Goal: Task Accomplishment & Management: Use online tool/utility

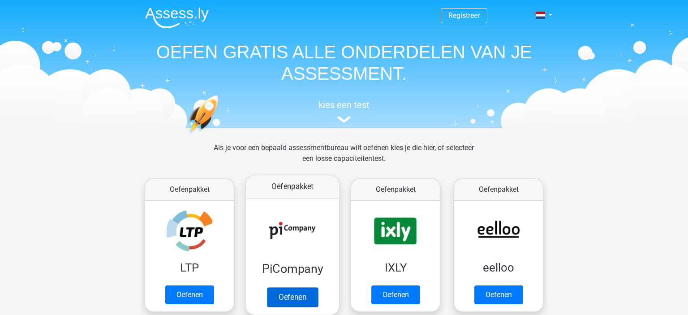
scroll to position [78, 0]
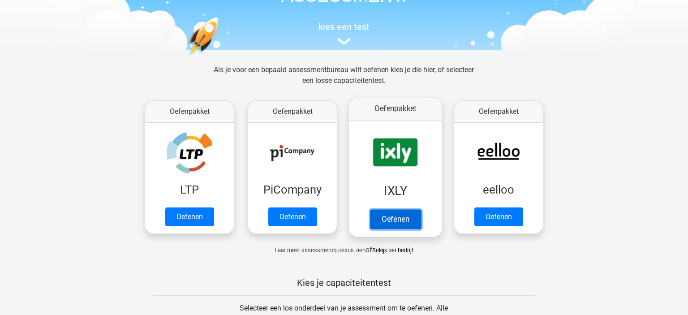
click at [392, 216] on link "Oefenen" at bounding box center [395, 219] width 51 height 20
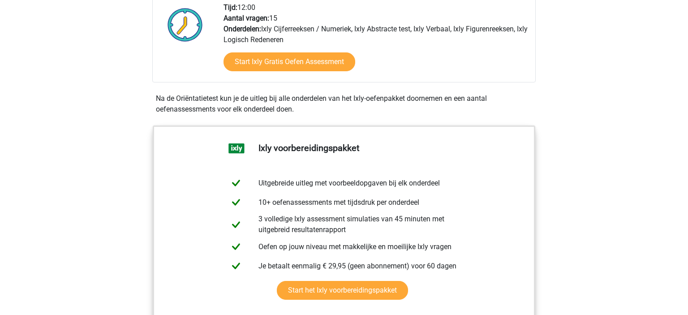
scroll to position [250, 0]
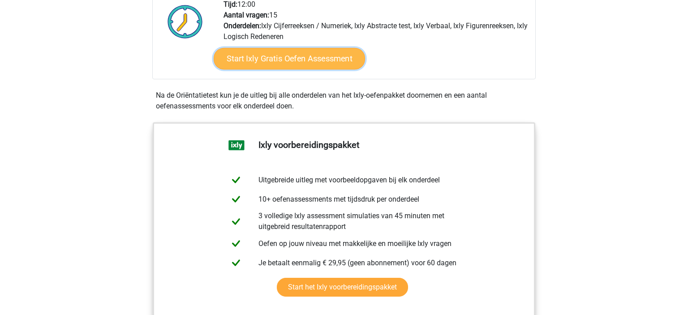
click at [307, 60] on link "Start Ixly Gratis Oefen Assessment" at bounding box center [289, 59] width 151 height 22
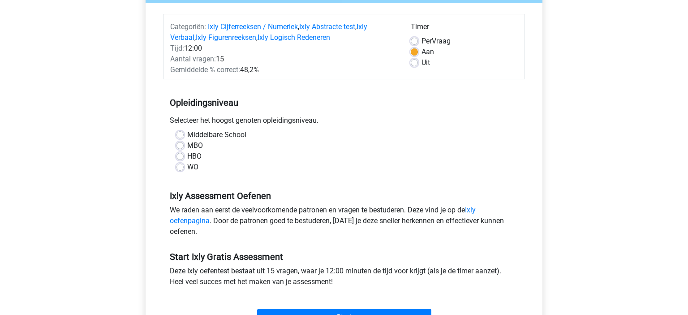
scroll to position [103, 0]
click at [187, 168] on label "WO" at bounding box center [192, 166] width 11 height 11
click at [182, 168] on input "WO" at bounding box center [179, 165] width 7 height 9
radio input "true"
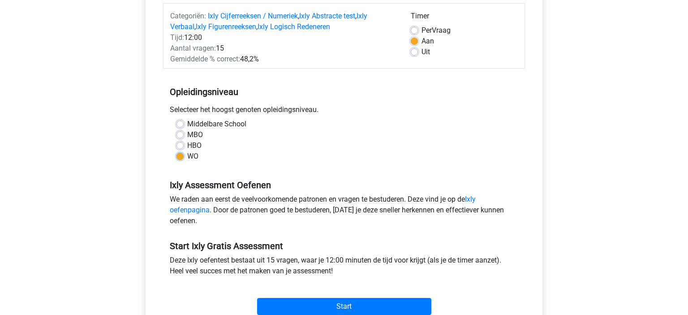
scroll to position [114, 0]
click at [422, 52] on label "Uit" at bounding box center [426, 51] width 9 height 11
click at [413, 52] on input "Uit" at bounding box center [414, 50] width 7 height 9
radio input "true"
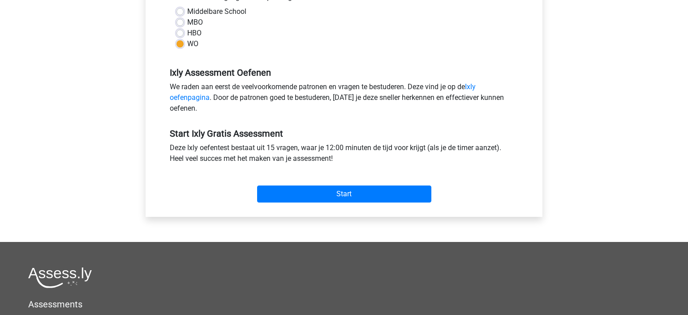
scroll to position [232, 0]
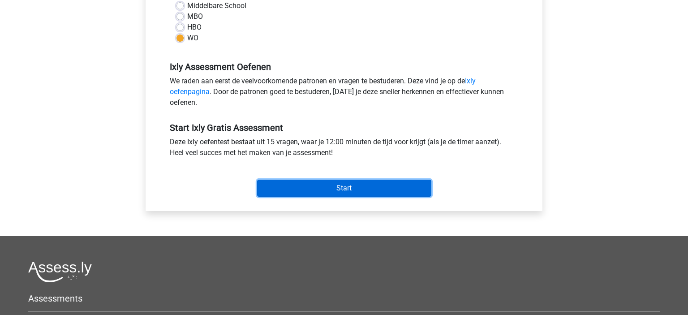
click at [367, 180] on input "Start" at bounding box center [344, 188] width 174 height 17
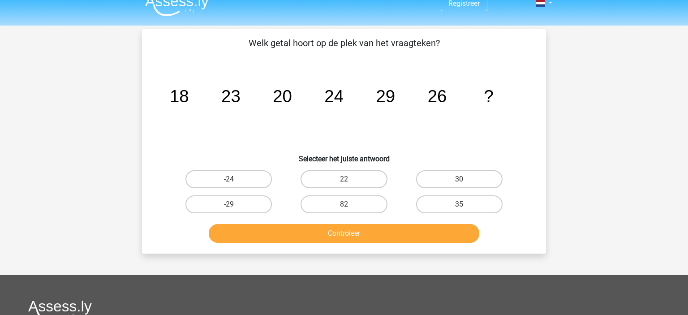
scroll to position [13, 0]
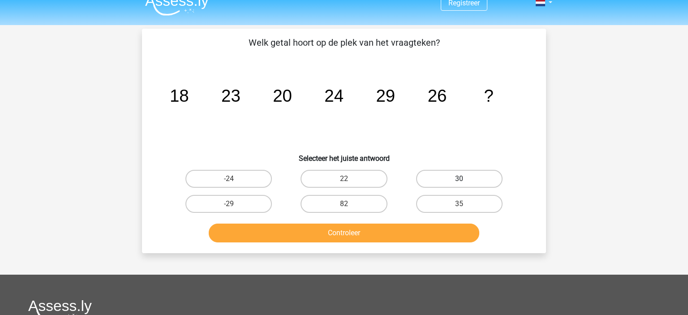
click at [459, 175] on label "30" at bounding box center [459, 179] width 86 height 18
click at [459, 179] on input "30" at bounding box center [462, 182] width 6 height 6
radio input "true"
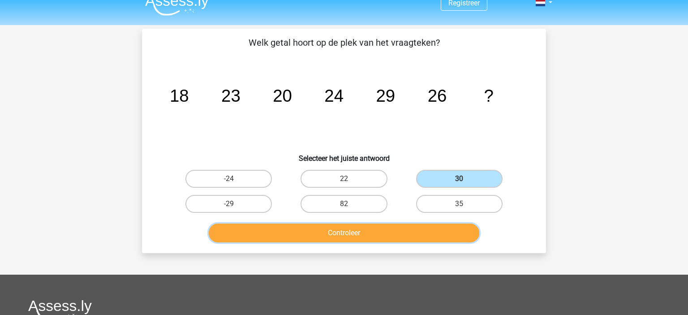
click at [402, 232] on button "Controleer" at bounding box center [344, 233] width 271 height 19
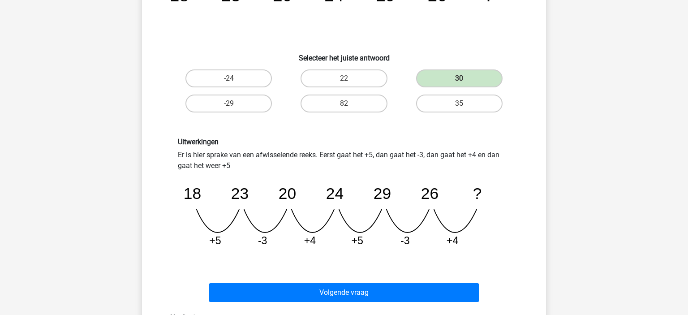
scroll to position [113, 0]
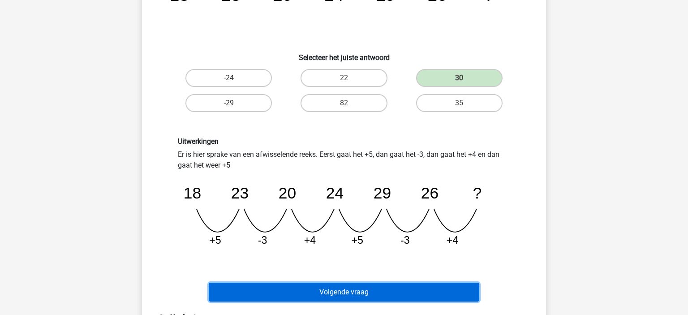
click at [327, 288] on button "Volgende vraag" at bounding box center [344, 292] width 271 height 19
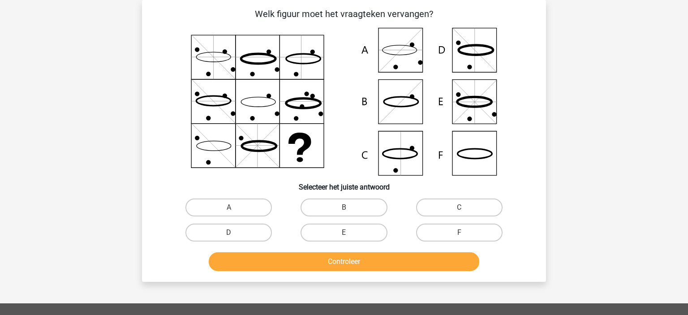
scroll to position [13, 0]
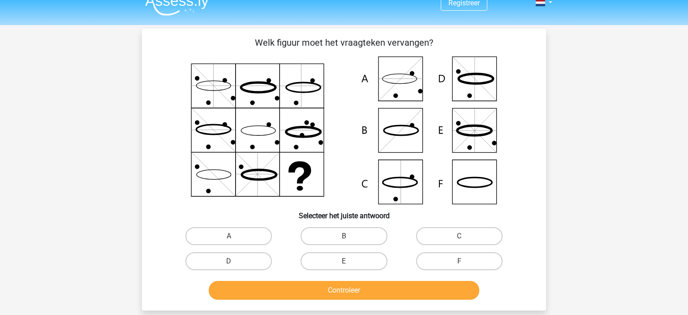
click at [405, 193] on icon at bounding box center [344, 130] width 361 height 148
click at [459, 233] on label "C" at bounding box center [459, 236] width 86 height 18
click at [459, 236] on input "C" at bounding box center [462, 239] width 6 height 6
radio input "true"
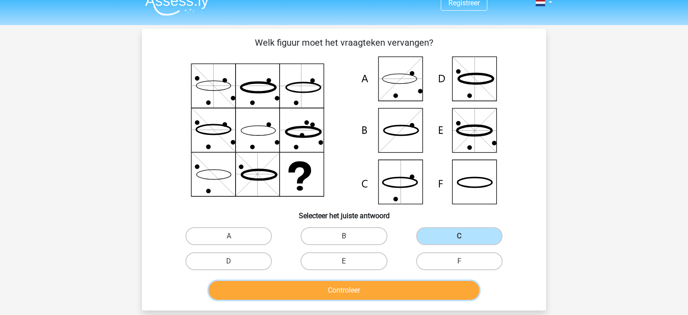
click at [361, 288] on button "Controleer" at bounding box center [344, 290] width 271 height 19
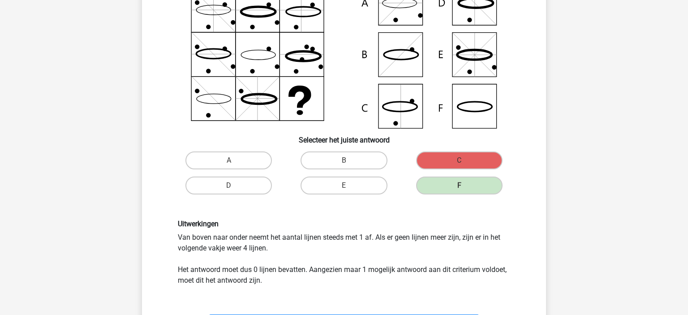
scroll to position [98, 0]
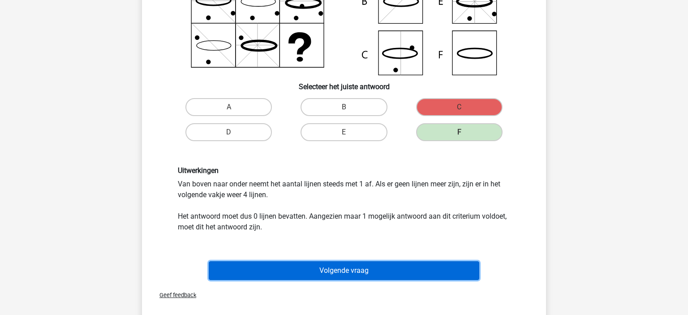
click at [374, 271] on button "Volgende vraag" at bounding box center [344, 270] width 271 height 19
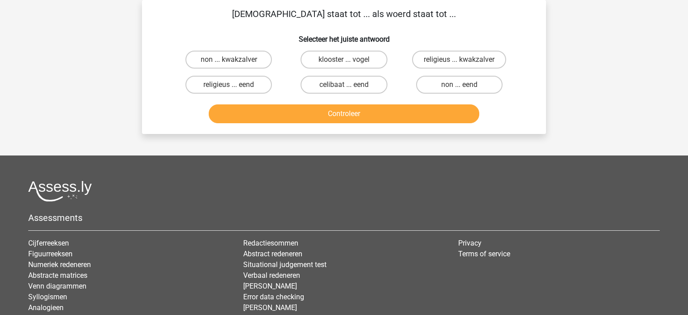
scroll to position [0, 0]
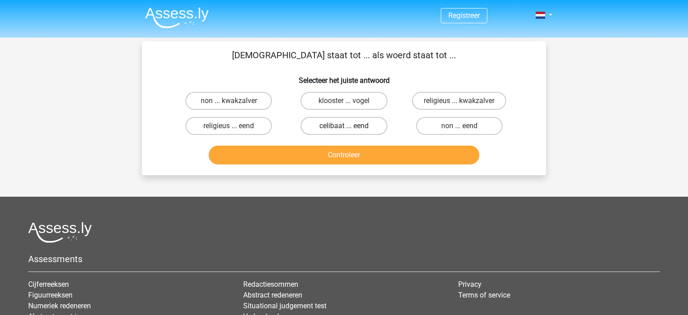
click at [336, 126] on label "celibaat ... eend" at bounding box center [344, 126] width 86 height 18
click at [344, 126] on input "celibaat ... eend" at bounding box center [347, 129] width 6 height 6
radio input "true"
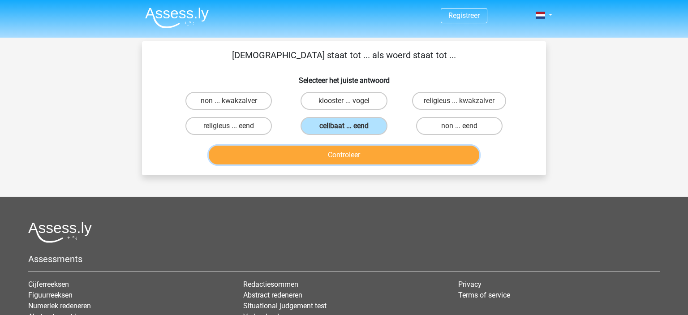
click at [372, 155] on button "Controleer" at bounding box center [344, 155] width 271 height 19
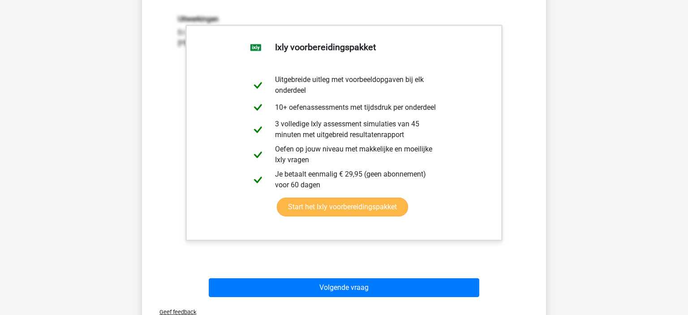
scroll to position [156, 0]
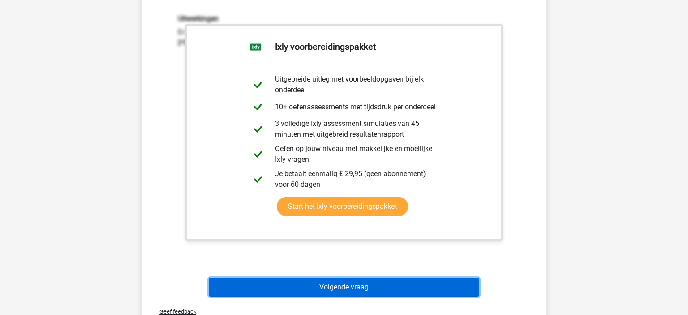
click at [422, 280] on button "Volgende vraag" at bounding box center [344, 287] width 271 height 19
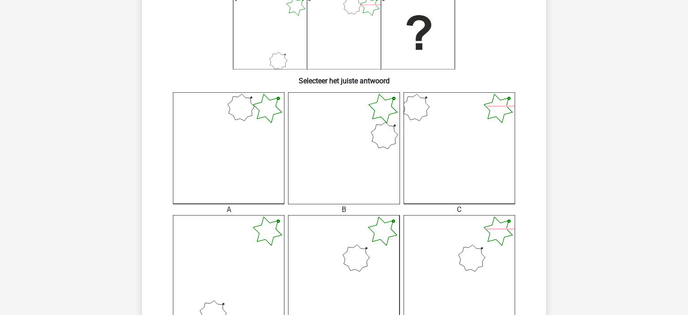
scroll to position [174, 0]
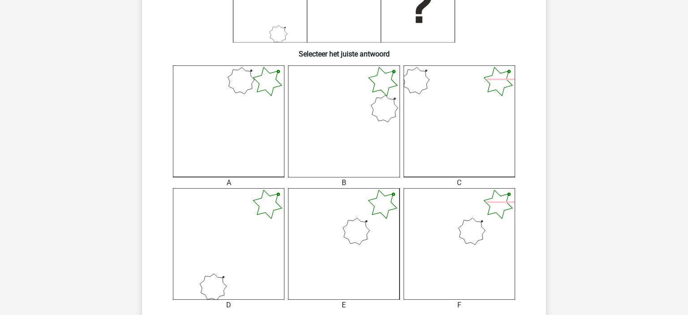
click at [341, 228] on icon at bounding box center [344, 244] width 112 height 112
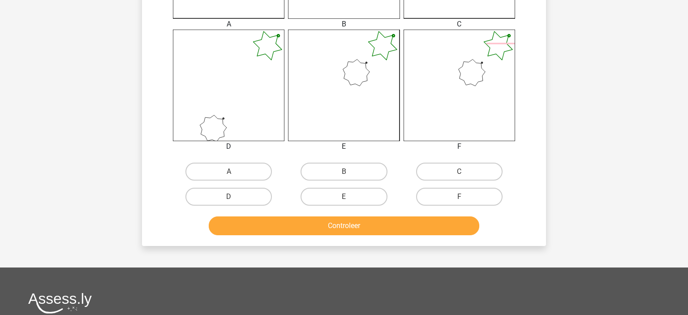
scroll to position [333, 0]
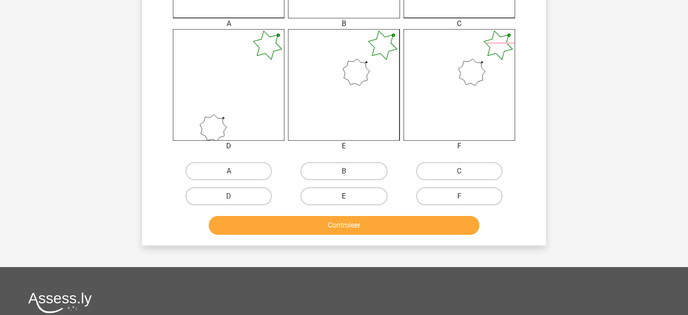
click at [365, 193] on label "E" at bounding box center [344, 196] width 86 height 18
click at [350, 196] on input "E" at bounding box center [347, 199] width 6 height 6
radio input "true"
click at [344, 226] on button "Controleer" at bounding box center [344, 225] width 271 height 19
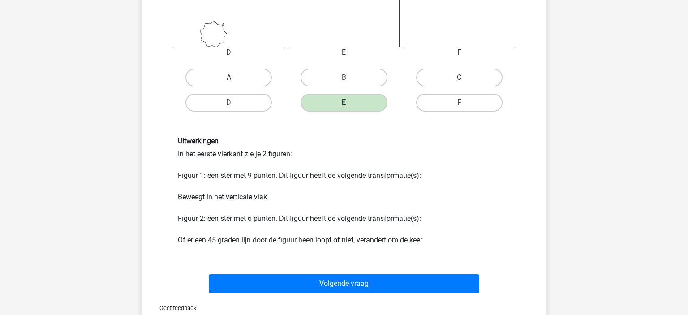
scroll to position [427, 0]
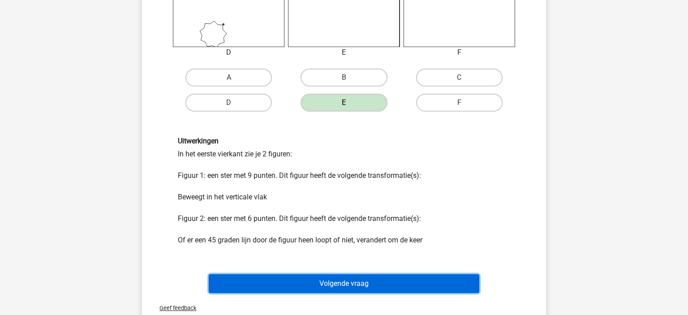
click at [349, 286] on button "Volgende vraag" at bounding box center [344, 283] width 271 height 19
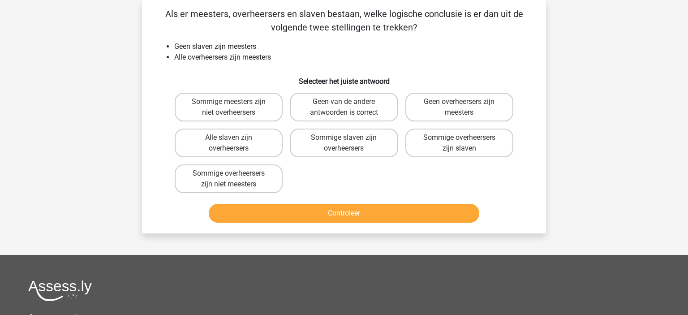
scroll to position [0, 0]
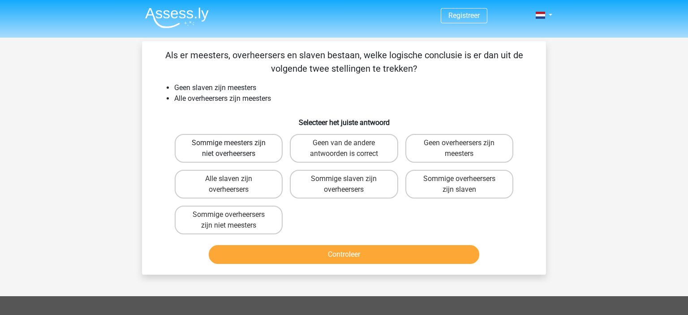
click at [224, 159] on label "Sommige meesters zijn niet overheersers" at bounding box center [229, 148] width 108 height 29
click at [229, 149] on input "Sommige meesters zijn niet overheersers" at bounding box center [232, 146] width 6 height 6
radio input "true"
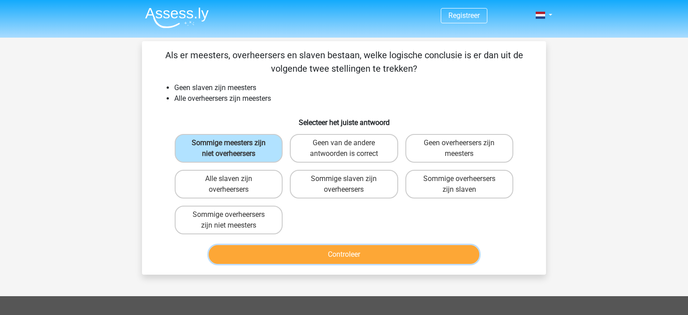
click at [361, 253] on button "Controleer" at bounding box center [344, 254] width 271 height 19
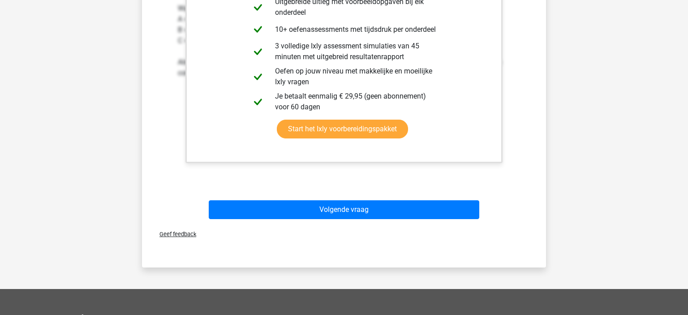
scroll to position [334, 0]
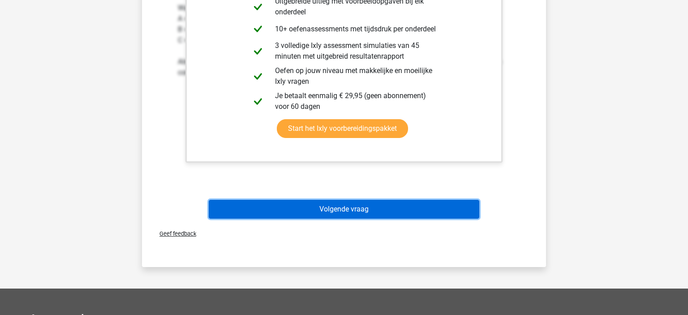
click at [372, 203] on button "Volgende vraag" at bounding box center [344, 209] width 271 height 19
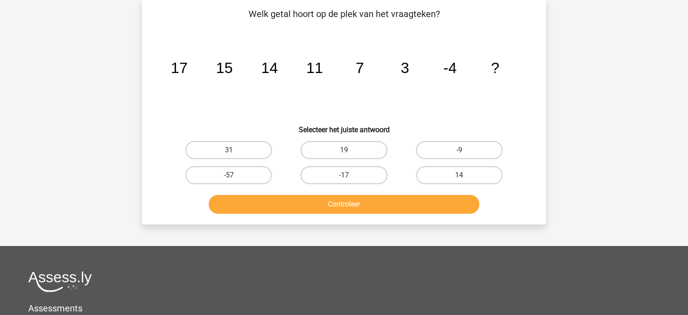
scroll to position [0, 0]
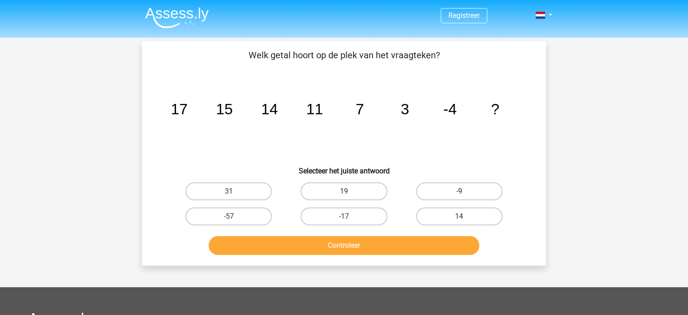
click at [472, 190] on label "-9" at bounding box center [459, 191] width 86 height 18
click at [465, 191] on input "-9" at bounding box center [462, 194] width 6 height 6
radio input "true"
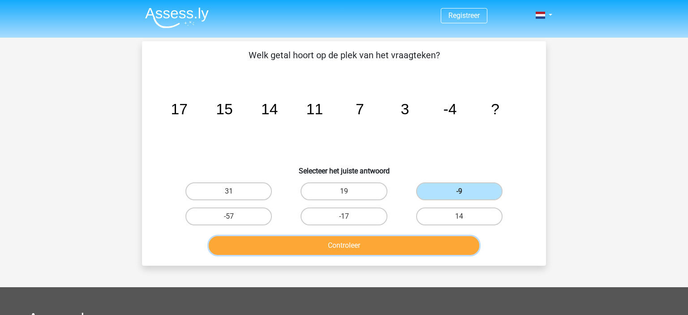
click at [397, 246] on button "Controleer" at bounding box center [344, 245] width 271 height 19
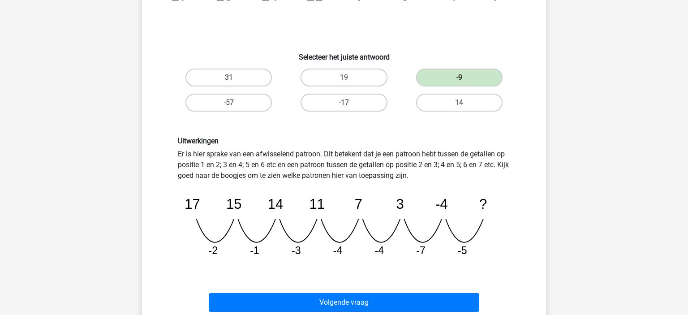
scroll to position [118, 0]
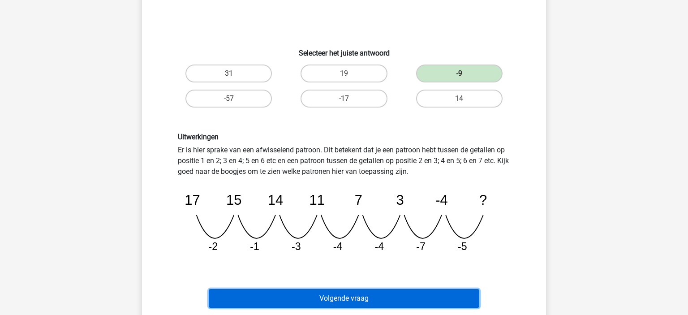
click at [337, 298] on button "Volgende vraag" at bounding box center [344, 298] width 271 height 19
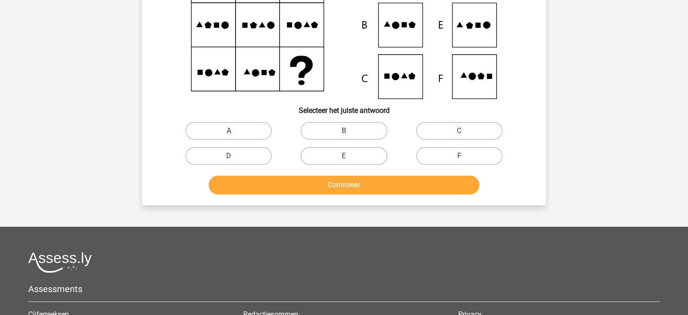
scroll to position [41, 0]
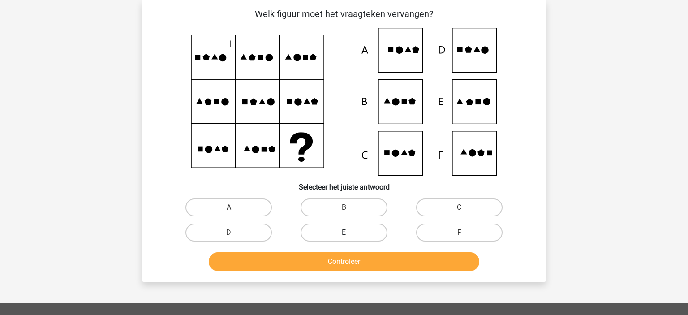
click at [367, 238] on label "E" at bounding box center [344, 233] width 86 height 18
click at [350, 238] on input "E" at bounding box center [347, 235] width 6 height 6
radio input "true"
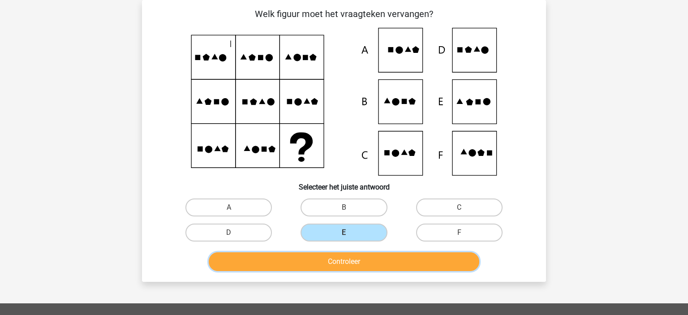
click at [358, 262] on button "Controleer" at bounding box center [344, 261] width 271 height 19
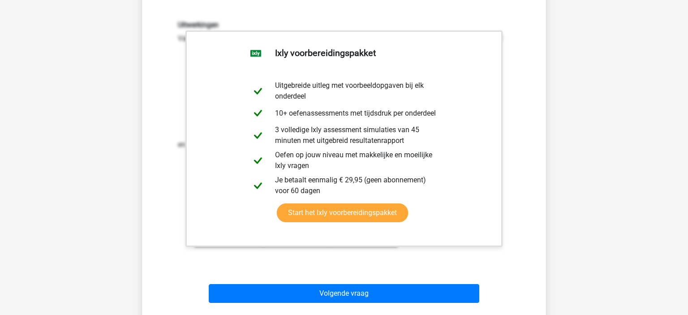
scroll to position [301, 0]
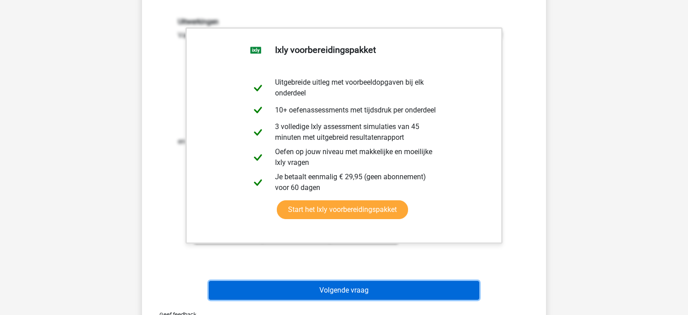
click at [367, 292] on button "Volgende vraag" at bounding box center [344, 290] width 271 height 19
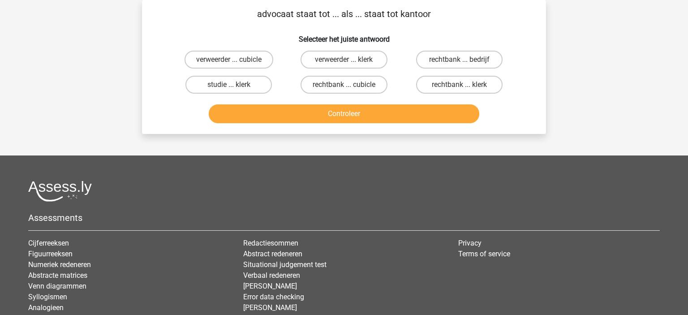
scroll to position [0, 0]
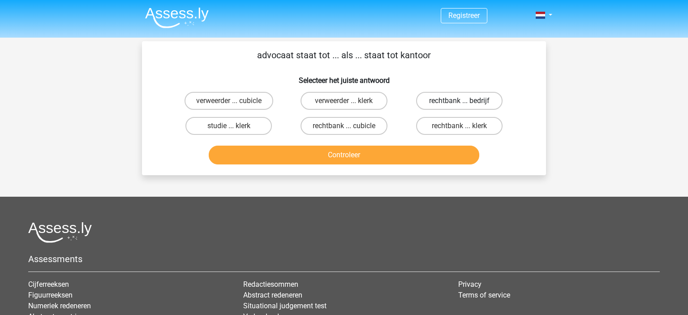
click at [488, 99] on label "rechtbank ... bedrijf" at bounding box center [459, 101] width 86 height 18
click at [465, 101] on input "rechtbank ... bedrijf" at bounding box center [462, 104] width 6 height 6
radio input "true"
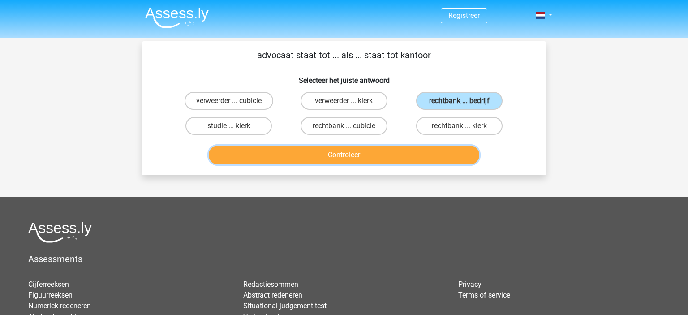
click at [440, 155] on button "Controleer" at bounding box center [344, 155] width 271 height 19
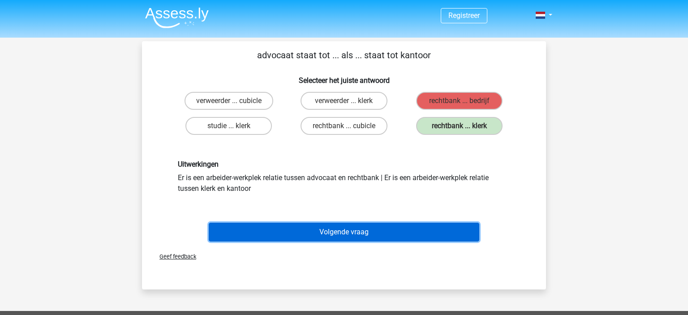
click at [293, 233] on button "Volgende vraag" at bounding box center [344, 232] width 271 height 19
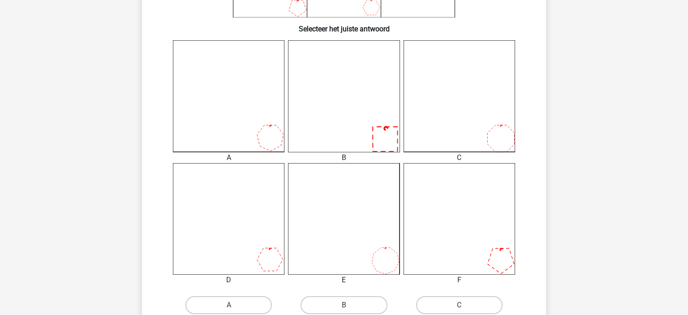
scroll to position [200, 0]
click at [443, 302] on label "C" at bounding box center [459, 304] width 86 height 18
click at [459, 304] on input "C" at bounding box center [462, 307] width 6 height 6
radio input "true"
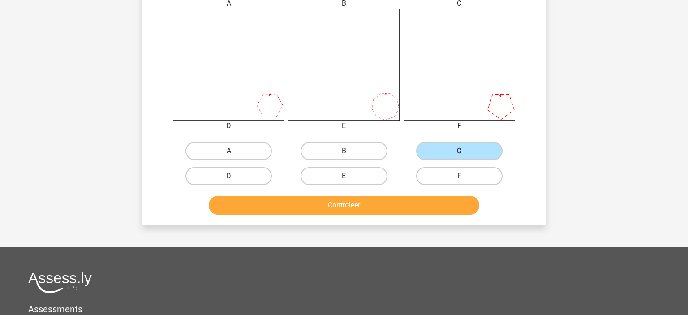
scroll to position [385, 0]
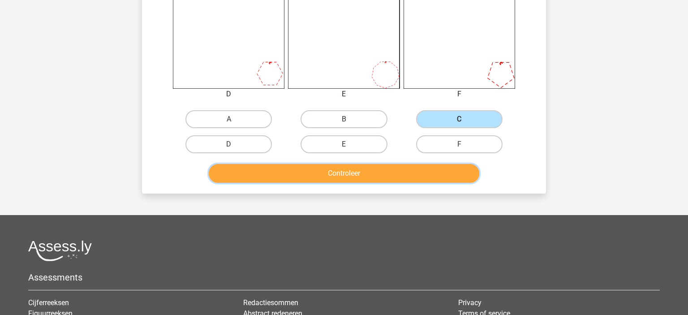
click at [409, 166] on button "Controleer" at bounding box center [344, 173] width 271 height 19
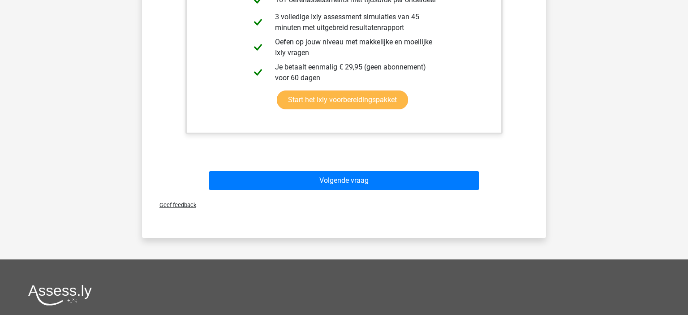
scroll to position [722, 0]
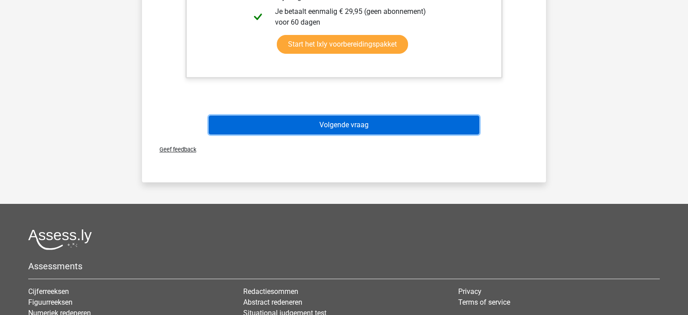
click at [399, 127] on button "Volgende vraag" at bounding box center [344, 125] width 271 height 19
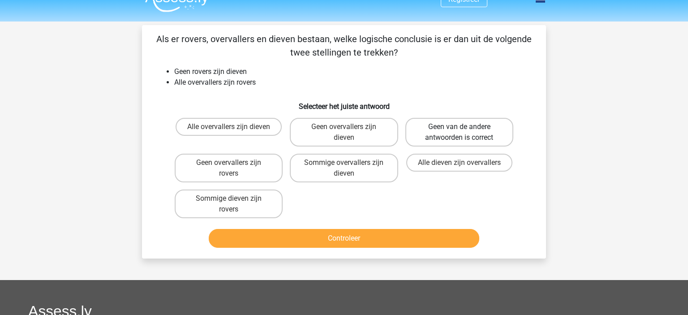
scroll to position [14, 0]
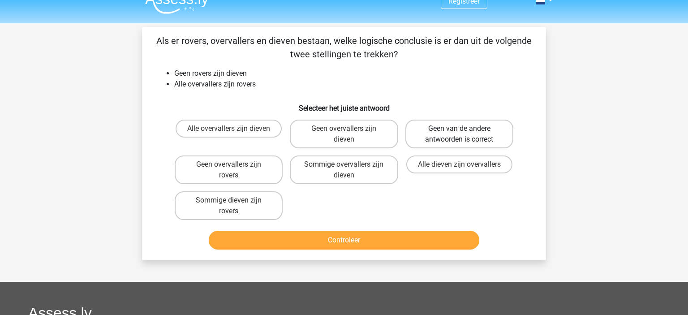
click at [481, 142] on label "Geen van de andere antwoorden is correct" at bounding box center [459, 134] width 108 height 29
click at [465, 134] on input "Geen van de andere antwoorden is correct" at bounding box center [462, 132] width 6 height 6
radio input "true"
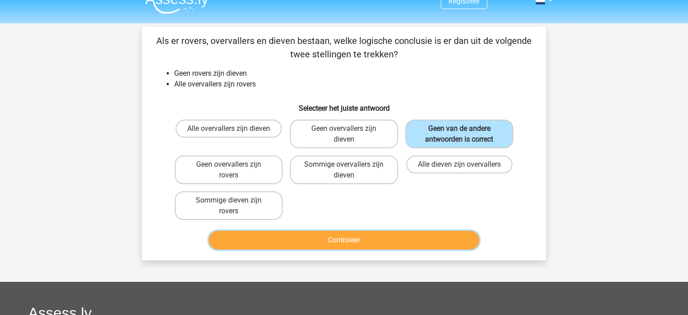
click at [368, 237] on button "Controleer" at bounding box center [344, 240] width 271 height 19
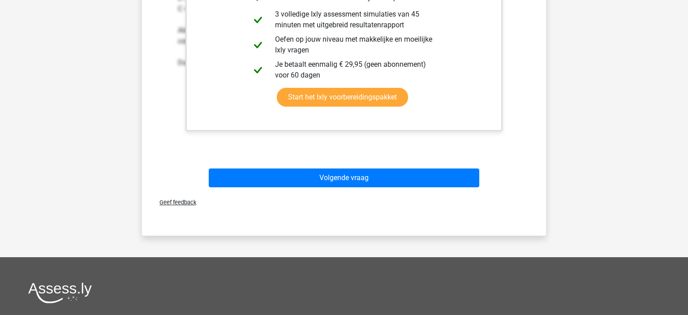
scroll to position [371, 0]
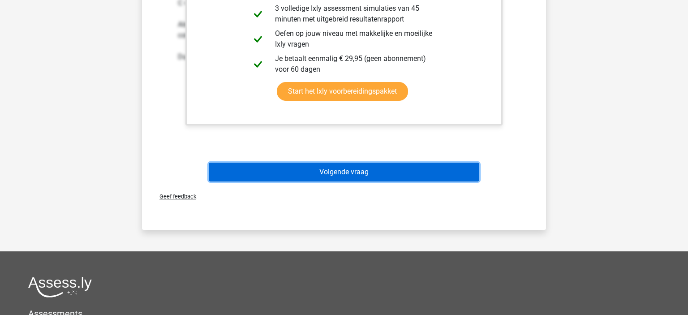
click at [399, 172] on button "Volgende vraag" at bounding box center [344, 172] width 271 height 19
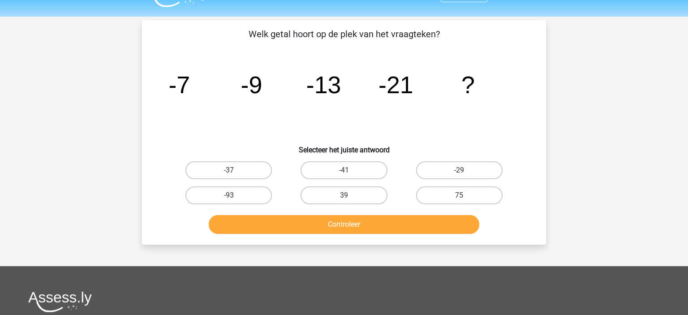
scroll to position [21, 0]
click at [244, 164] on label "-37" at bounding box center [228, 171] width 86 height 18
click at [235, 171] on input "-37" at bounding box center [232, 174] width 6 height 6
radio input "true"
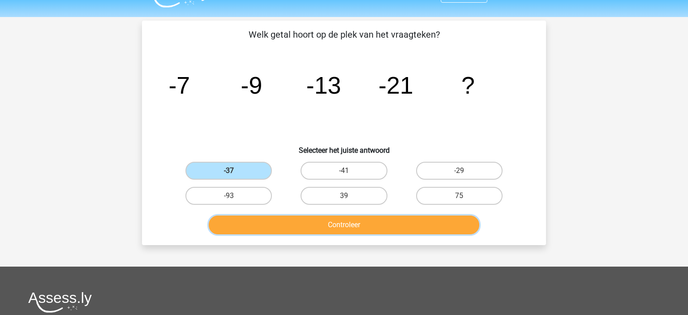
click at [318, 221] on button "Controleer" at bounding box center [344, 224] width 271 height 19
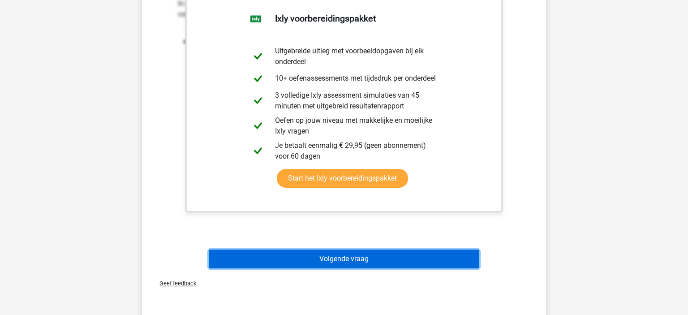
click at [352, 255] on button "Volgende vraag" at bounding box center [344, 259] width 271 height 19
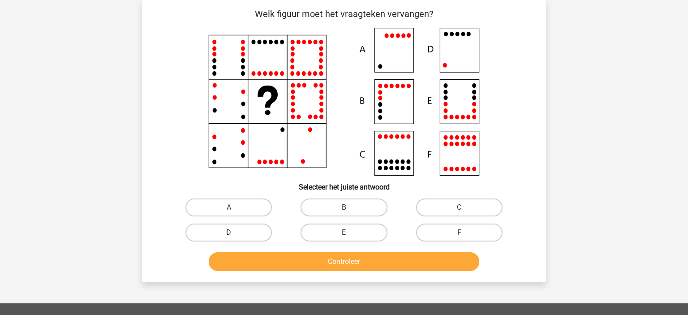
click at [262, 231] on label "D" at bounding box center [228, 233] width 86 height 18
click at [235, 232] on input "D" at bounding box center [232, 235] width 6 height 6
radio input "true"
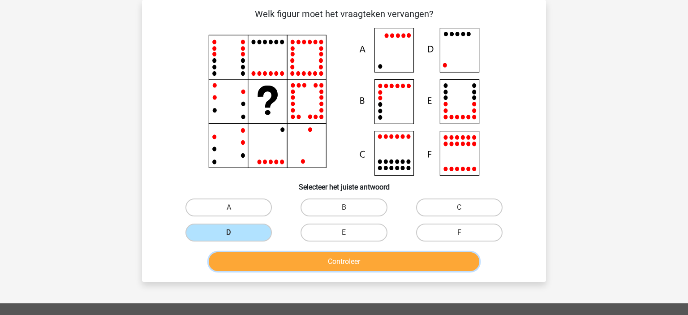
click at [405, 258] on button "Controleer" at bounding box center [344, 261] width 271 height 19
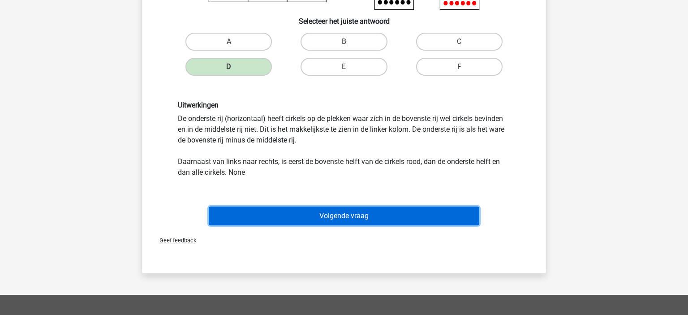
click at [386, 214] on button "Volgende vraag" at bounding box center [344, 216] width 271 height 19
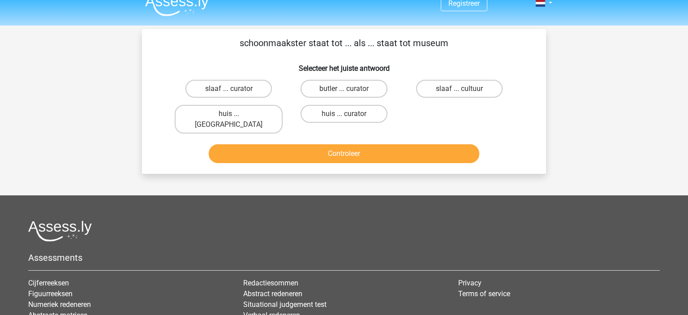
scroll to position [11, 0]
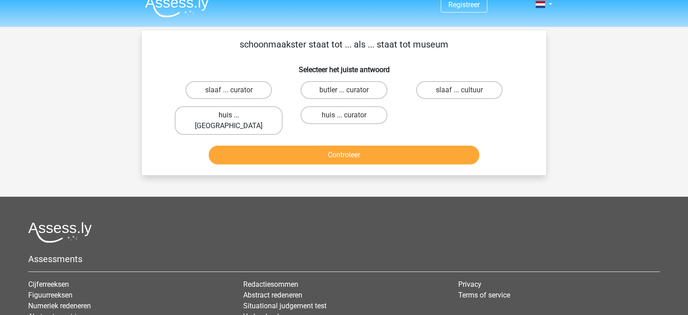
click at [243, 116] on label "huis ... louvre" at bounding box center [229, 120] width 108 height 29
click at [235, 116] on input "huis ... louvre" at bounding box center [232, 118] width 6 height 6
radio input "true"
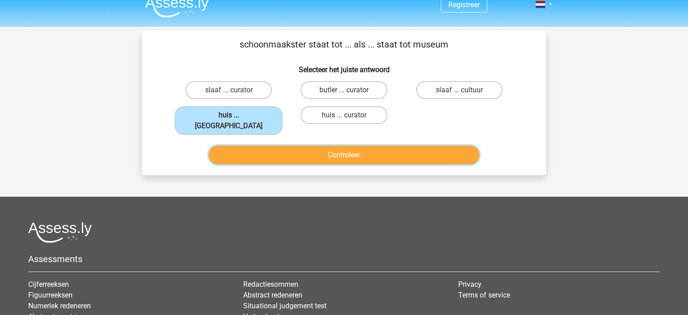
click at [400, 146] on button "Controleer" at bounding box center [344, 155] width 271 height 19
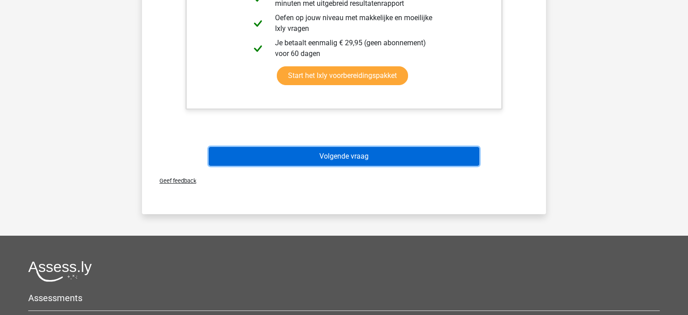
click at [399, 154] on button "Volgende vraag" at bounding box center [344, 156] width 271 height 19
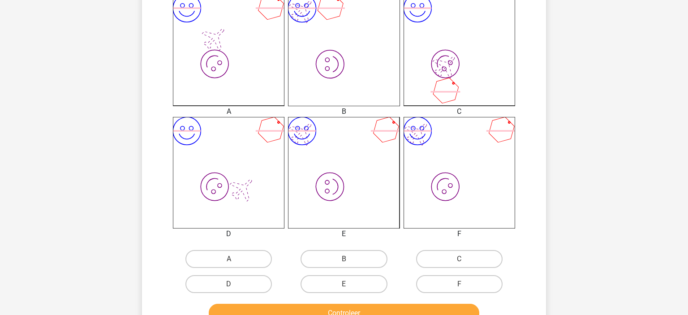
scroll to position [252, 0]
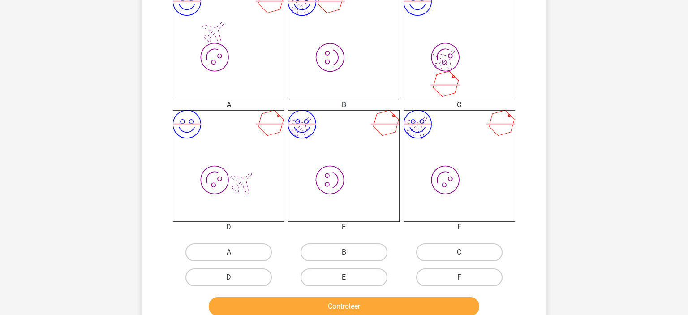
click at [227, 284] on label "D" at bounding box center [228, 277] width 86 height 18
click at [229, 283] on input "D" at bounding box center [232, 280] width 6 height 6
radio input "true"
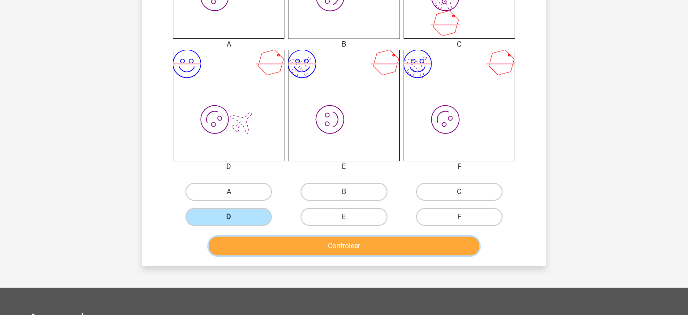
click at [355, 244] on button "Controleer" at bounding box center [344, 246] width 271 height 19
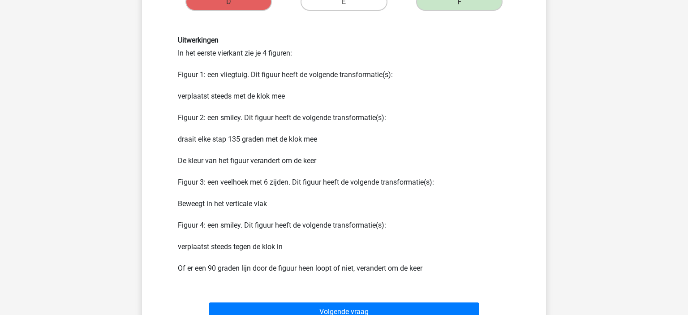
scroll to position [528, 0]
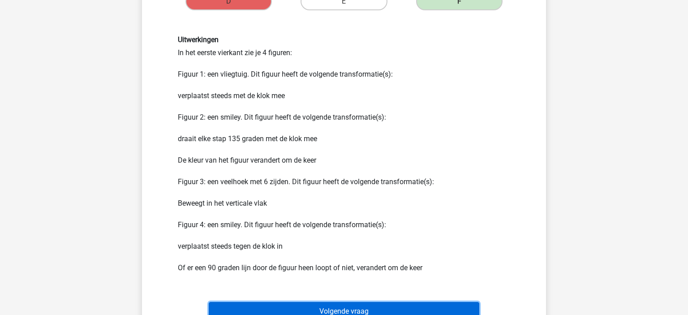
click at [357, 306] on button "Volgende vraag" at bounding box center [344, 311] width 271 height 19
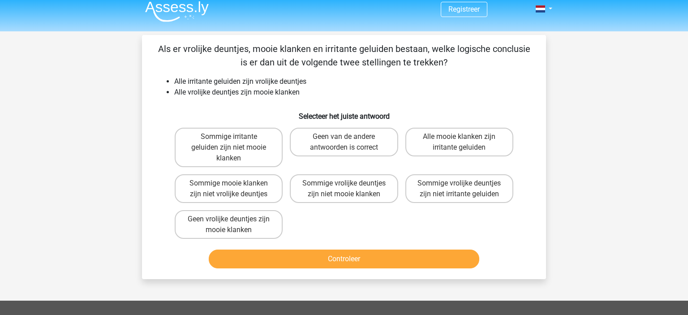
scroll to position [5, 0]
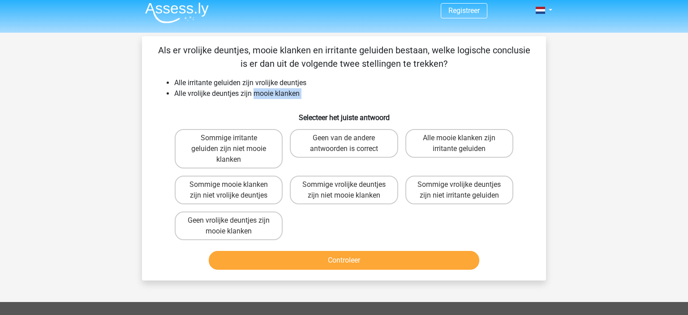
drag, startPoint x: 256, startPoint y: 90, endPoint x: 263, endPoint y: 115, distance: 25.7
click at [263, 115] on div "Als er vrolijke deuntjes, mooie klanken en irritante geluiden bestaan, welke lo…" at bounding box center [344, 158] width 397 height 230
click at [263, 115] on h6 "Selecteer het juiste antwoord" at bounding box center [343, 114] width 375 height 16
click at [348, 137] on label "Geen van de andere antwoorden is correct" at bounding box center [344, 143] width 108 height 29
click at [348, 138] on input "Geen van de andere antwoorden is correct" at bounding box center [347, 141] width 6 height 6
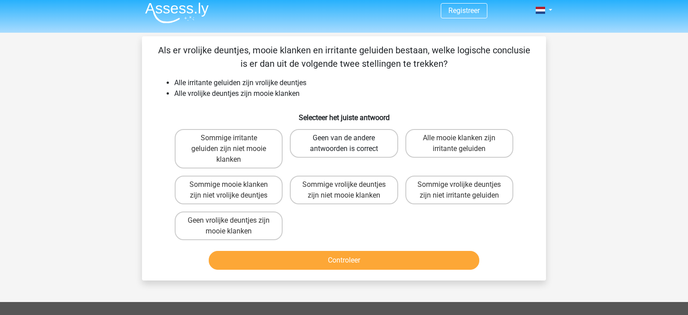
radio input "true"
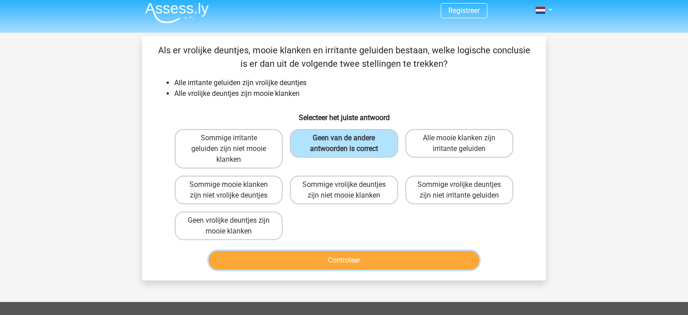
click at [335, 266] on button "Controleer" at bounding box center [344, 260] width 271 height 19
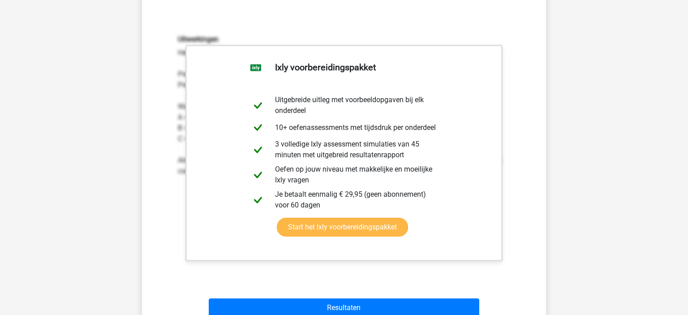
scroll to position [292, 0]
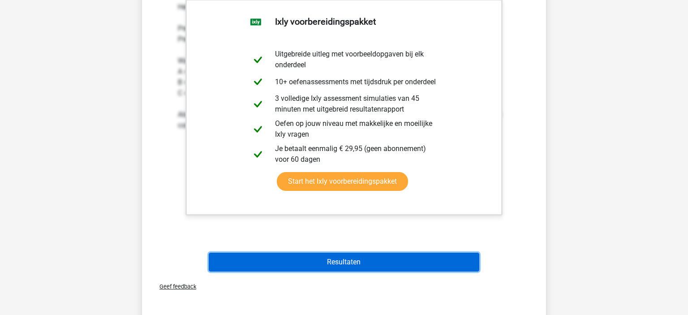
click at [407, 261] on button "Resultaten" at bounding box center [344, 262] width 271 height 19
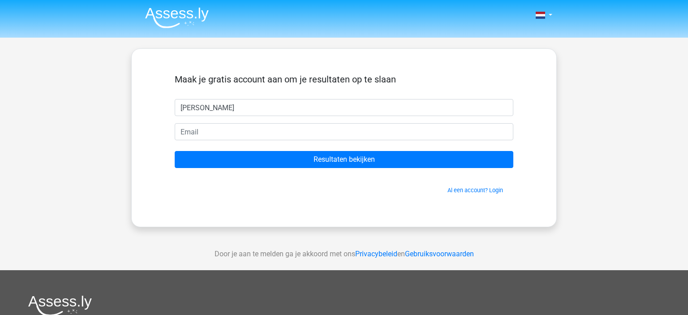
type input "[PERSON_NAME]"
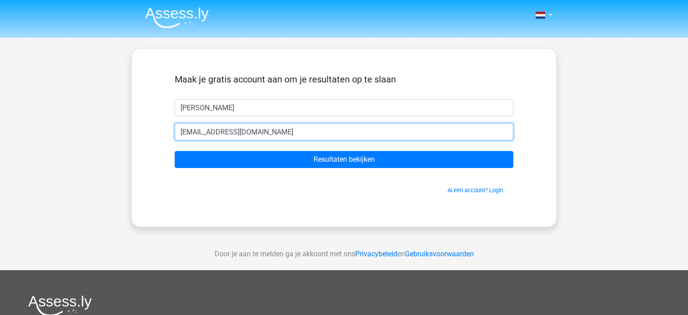
type input "[EMAIL_ADDRESS][DOMAIN_NAME]"
click at [175, 151] on input "Resultaten bekijken" at bounding box center [344, 159] width 339 height 17
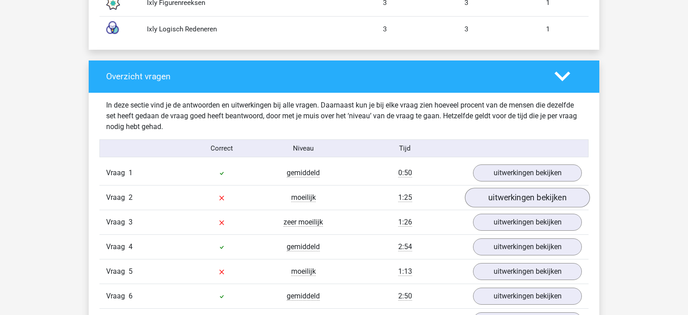
scroll to position [892, 0]
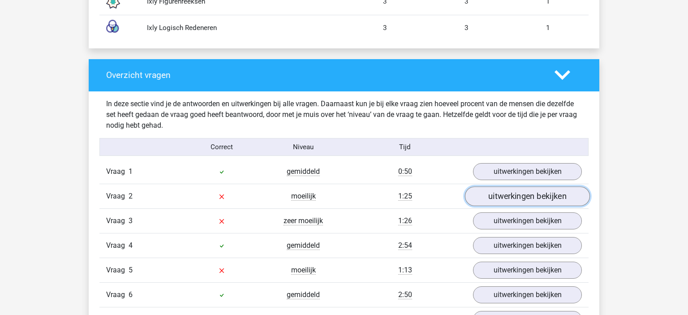
click at [538, 194] on link "uitwerkingen bekijken" at bounding box center [527, 196] width 125 height 20
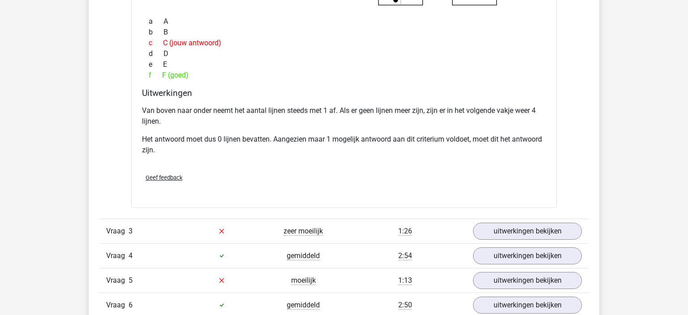
scroll to position [1272, 0]
click at [540, 228] on link "uitwerkingen bekijken" at bounding box center [527, 231] width 125 height 20
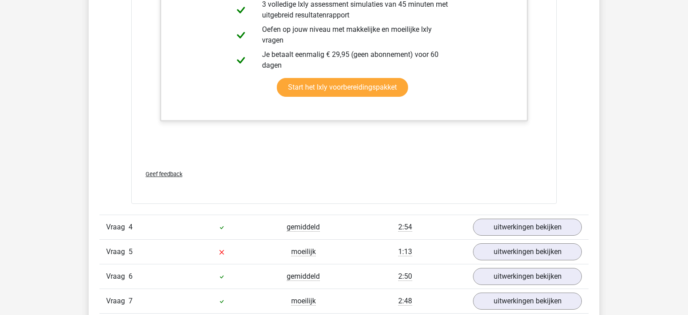
scroll to position [1748, 0]
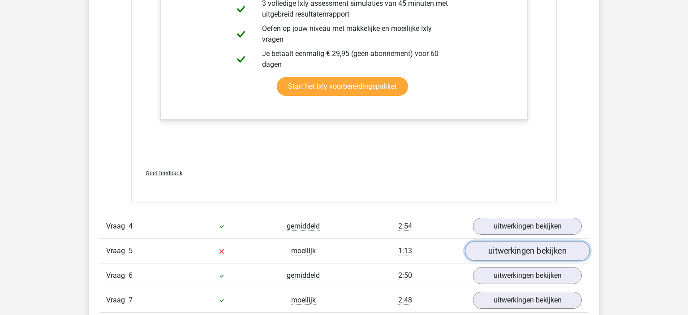
click at [526, 251] on link "uitwerkingen bekijken" at bounding box center [527, 251] width 125 height 20
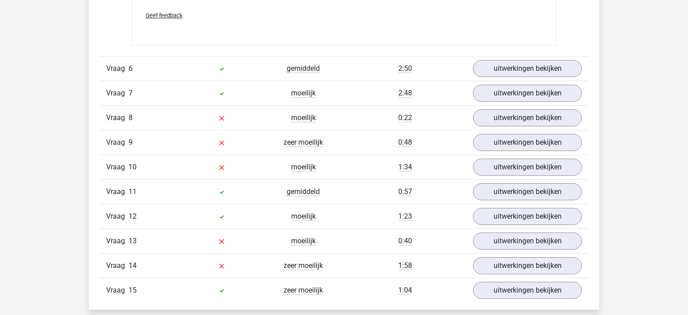
scroll to position [2440, 0]
click at [495, 117] on link "uitwerkingen bekijken" at bounding box center [527, 118] width 125 height 20
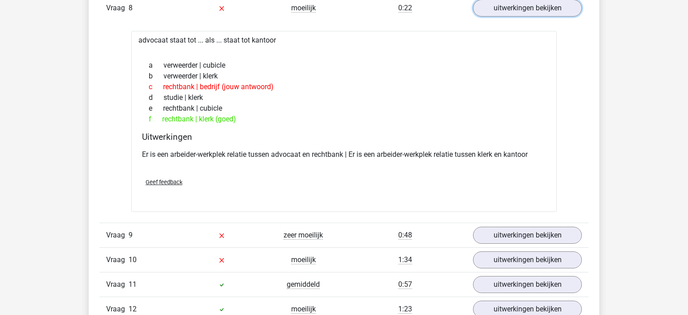
scroll to position [2549, 0]
drag, startPoint x: 241, startPoint y: 119, endPoint x: 132, endPoint y: 33, distance: 139.0
click at [132, 33] on div "advocaat staat tot ... als ... staat tot kantoor a verweerder | cubicle b verwe…" at bounding box center [344, 122] width 426 height 181
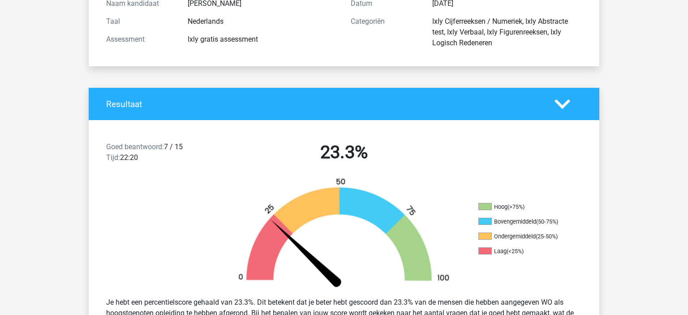
scroll to position [0, 0]
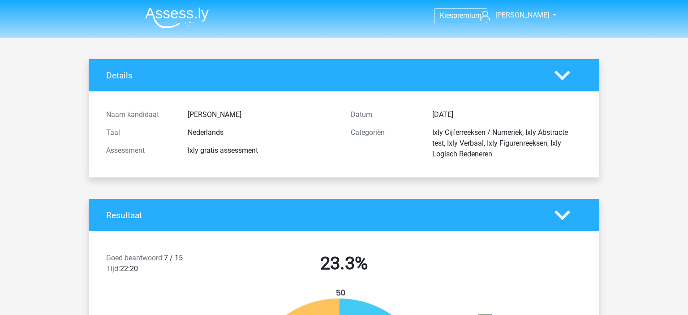
click at [163, 18] on img at bounding box center [177, 17] width 64 height 21
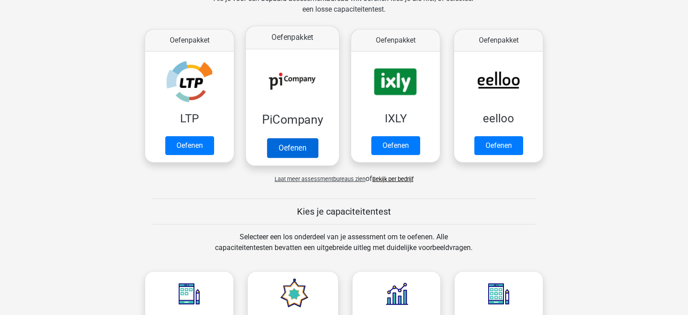
scroll to position [149, 0]
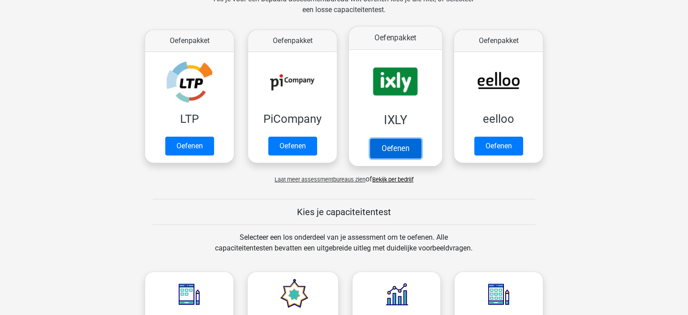
click at [400, 146] on link "Oefenen" at bounding box center [395, 148] width 51 height 20
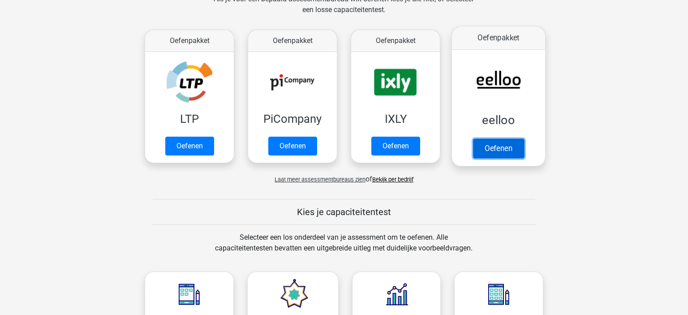
click at [493, 145] on link "Oefenen" at bounding box center [498, 148] width 51 height 20
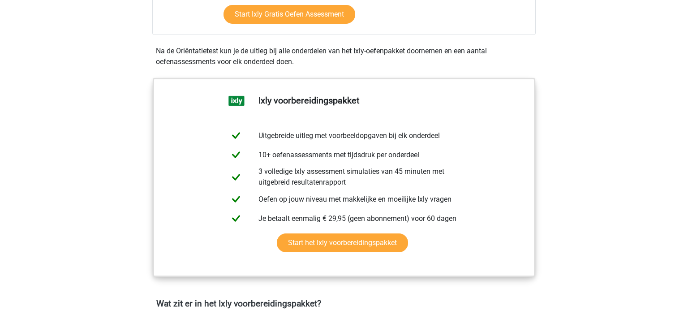
scroll to position [405, 0]
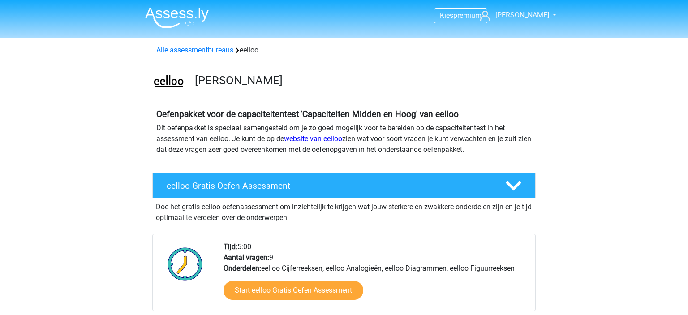
scroll to position [43, 0]
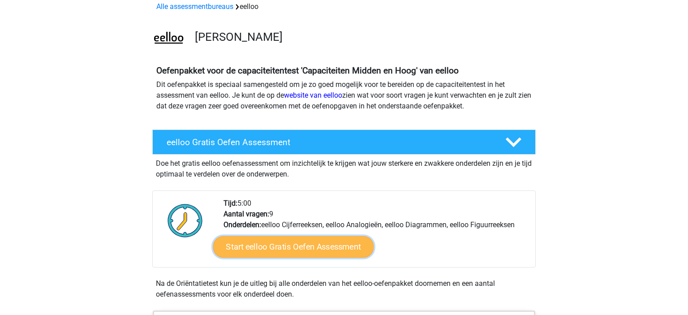
click at [352, 250] on link "Start eelloo Gratis Oefen Assessment" at bounding box center [293, 247] width 161 height 22
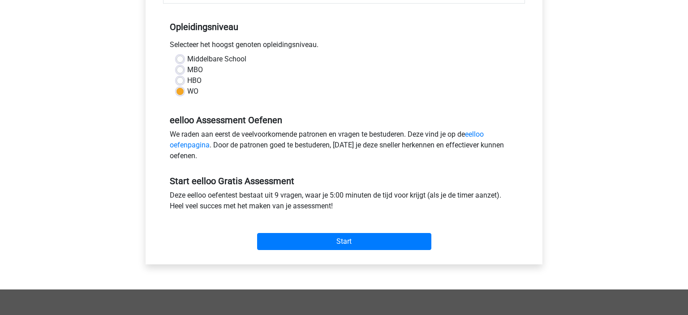
scroll to position [188, 0]
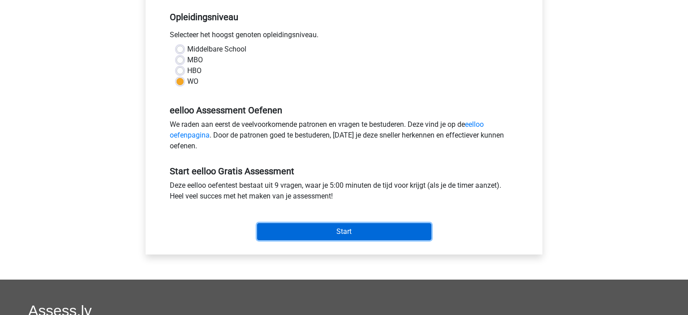
click at [393, 228] on input "Start" at bounding box center [344, 231] width 174 height 17
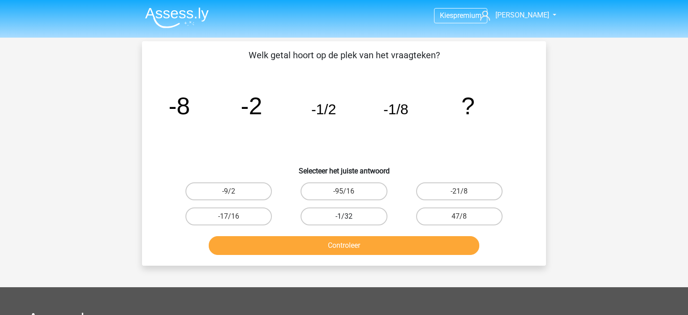
click at [357, 211] on label "-1/32" at bounding box center [344, 216] width 86 height 18
click at [350, 216] on input "-1/32" at bounding box center [347, 219] width 6 height 6
radio input "true"
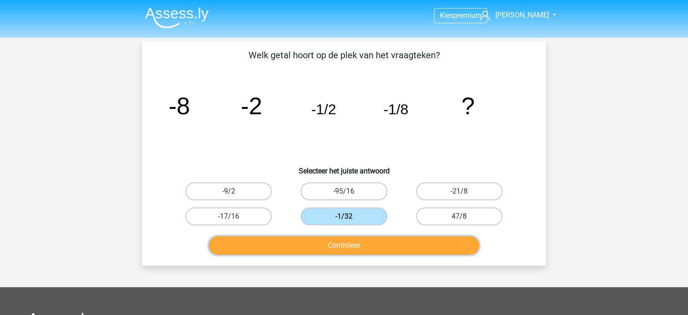
click at [346, 250] on button "Controleer" at bounding box center [344, 245] width 271 height 19
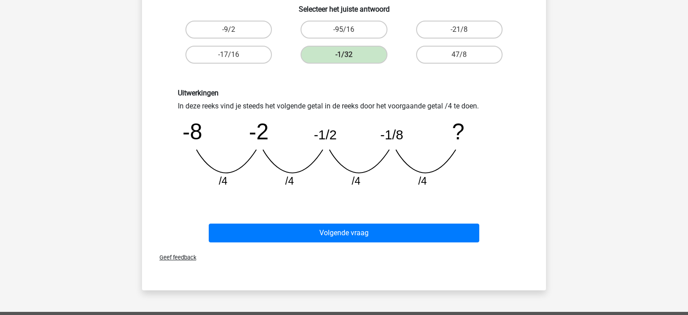
scroll to position [163, 0]
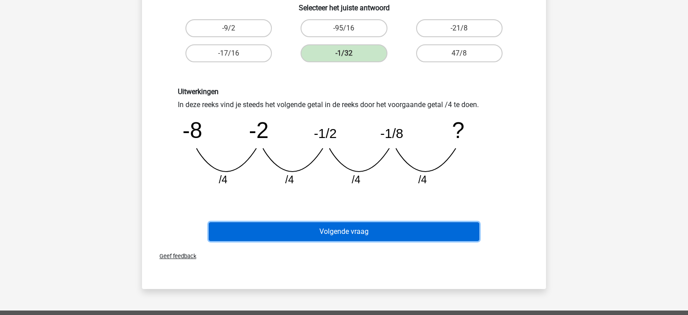
click at [404, 225] on button "Volgende vraag" at bounding box center [344, 231] width 271 height 19
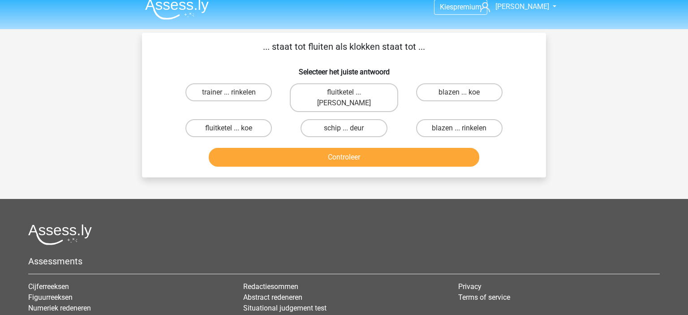
scroll to position [7, 0]
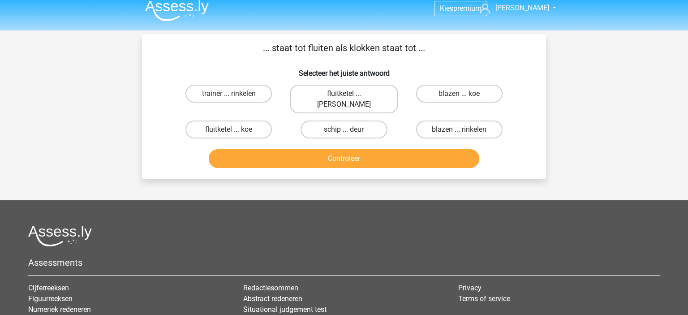
click at [316, 93] on label "fluitketel ... [PERSON_NAME]" at bounding box center [344, 99] width 108 height 29
click at [344, 94] on input "fluitketel ... [PERSON_NAME]" at bounding box center [347, 97] width 6 height 6
radio input "true"
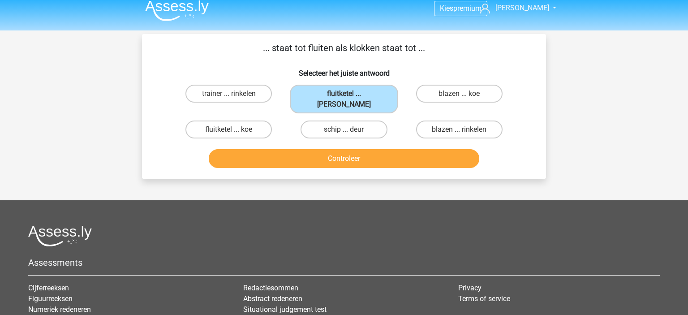
click at [270, 77] on h6 "Selecteer het juiste antwoord" at bounding box center [343, 70] width 375 height 16
click at [400, 68] on h6 "Selecteer het juiste antwoord" at bounding box center [343, 70] width 375 height 16
click at [466, 63] on h6 "Selecteer het juiste antwoord" at bounding box center [343, 70] width 375 height 16
click at [544, 62] on div "... staat tot fluiten als klokken staat tot ... Selecteer het juiste antwoord t…" at bounding box center [344, 106] width 404 height 145
click at [463, 63] on h6 "Selecteer het juiste antwoord" at bounding box center [343, 70] width 375 height 16
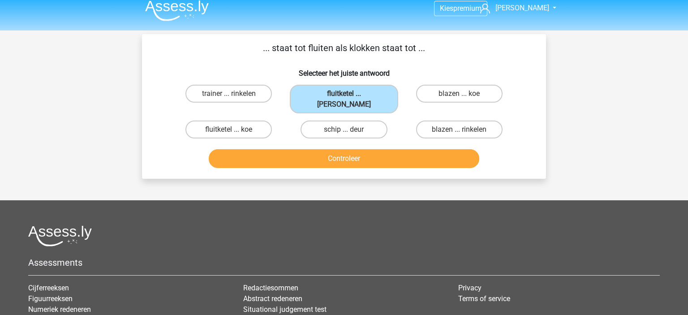
click at [203, 49] on p "... staat tot fluiten als klokken staat tot ..." at bounding box center [343, 47] width 375 height 13
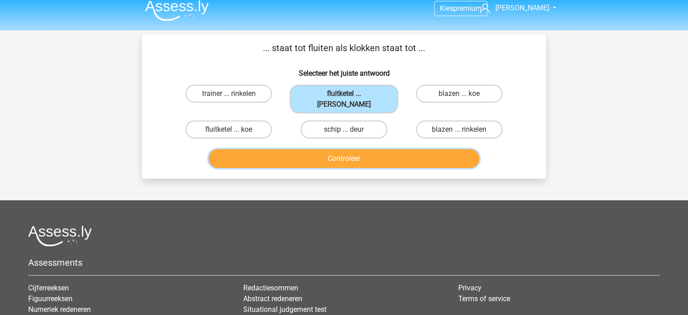
click at [359, 149] on button "Controleer" at bounding box center [344, 158] width 271 height 19
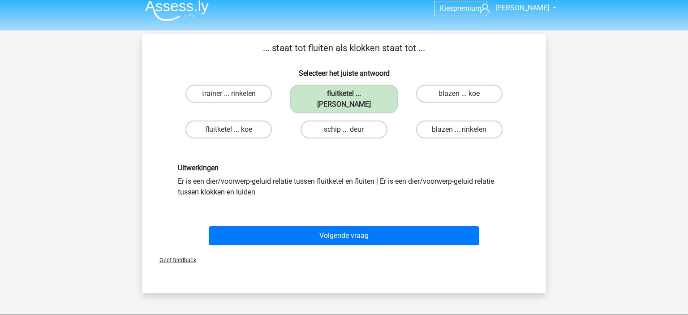
scroll to position [25, 0]
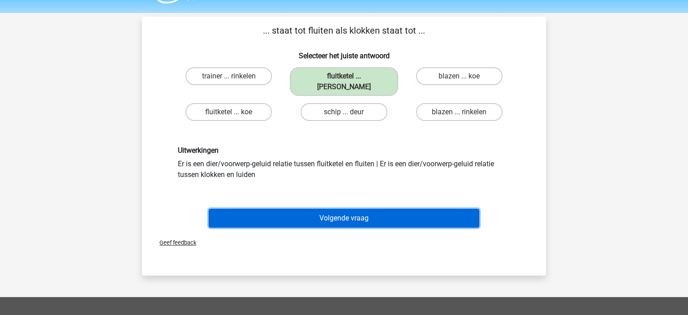
click at [449, 209] on button "Volgende vraag" at bounding box center [344, 218] width 271 height 19
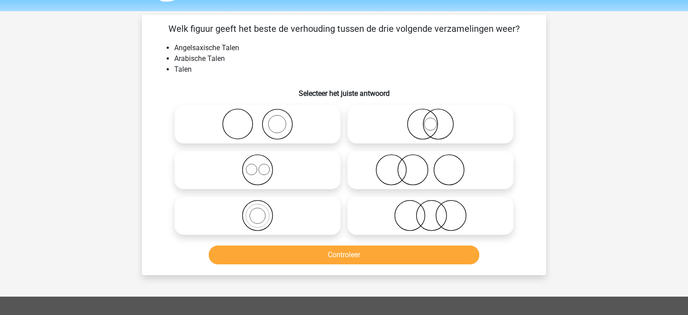
scroll to position [26, 0]
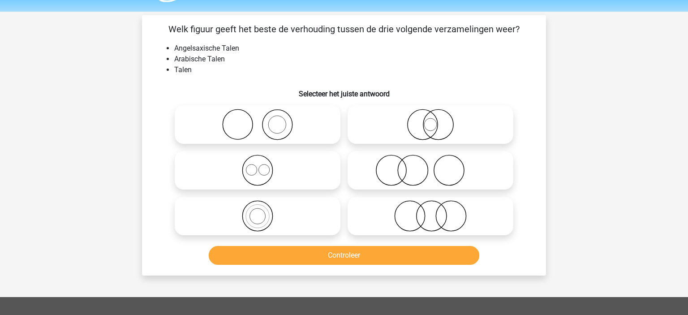
click at [268, 167] on circle at bounding box center [263, 169] width 11 height 11
click at [263, 166] on input "radio" at bounding box center [261, 163] width 6 height 6
radio input "true"
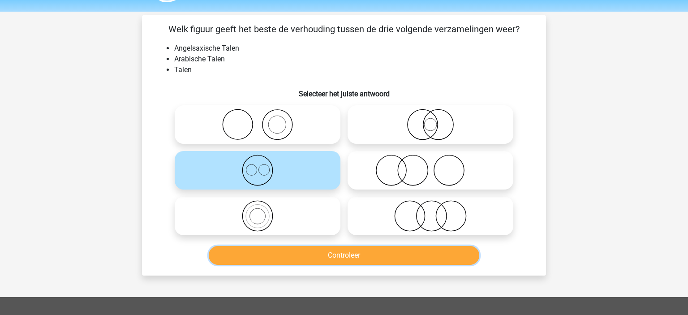
click at [288, 265] on button "Controleer" at bounding box center [344, 255] width 271 height 19
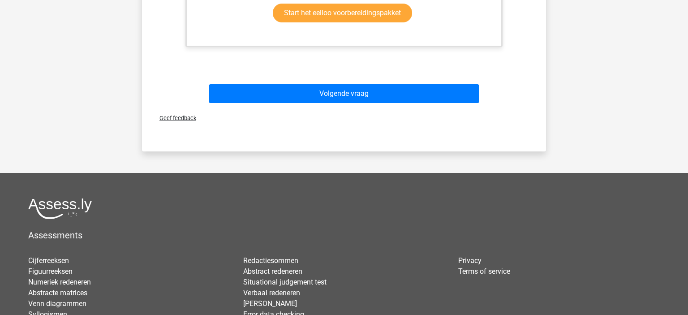
scroll to position [539, 0]
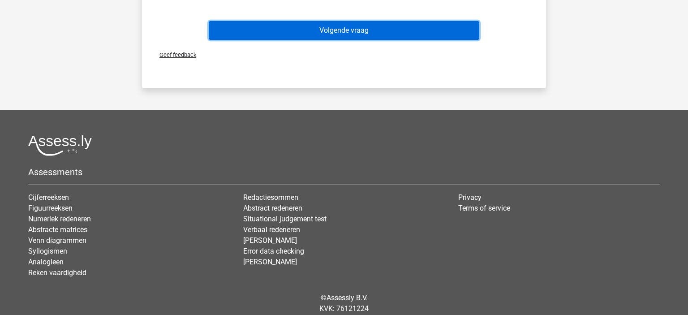
click at [359, 38] on button "Volgende vraag" at bounding box center [344, 30] width 271 height 19
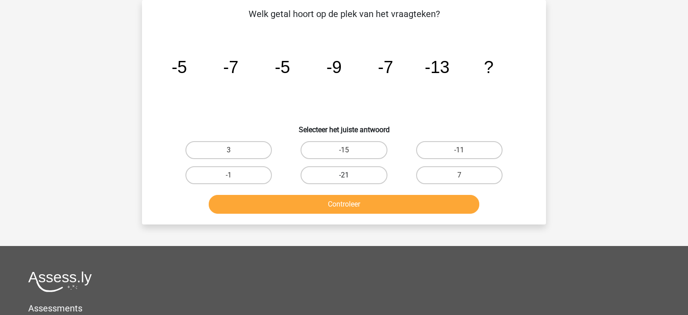
click at [340, 176] on label "-21" at bounding box center [344, 175] width 86 height 18
click at [344, 176] on input "-21" at bounding box center [347, 178] width 6 height 6
radio input "true"
click at [324, 204] on button "Controleer" at bounding box center [344, 204] width 271 height 19
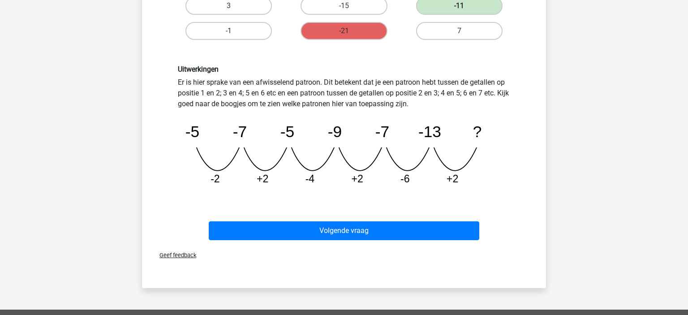
scroll to position [186, 0]
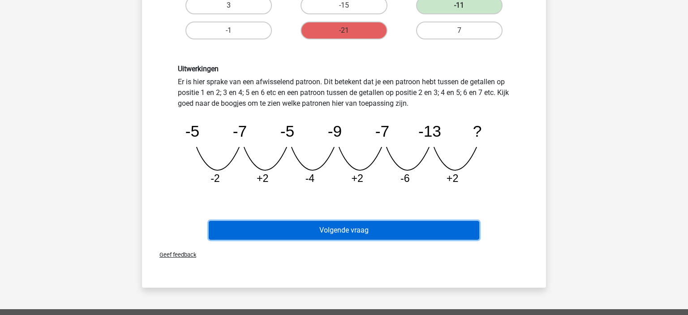
click at [279, 226] on button "Volgende vraag" at bounding box center [344, 230] width 271 height 19
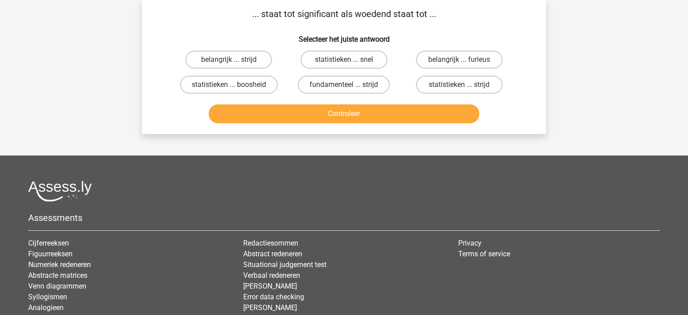
scroll to position [0, 0]
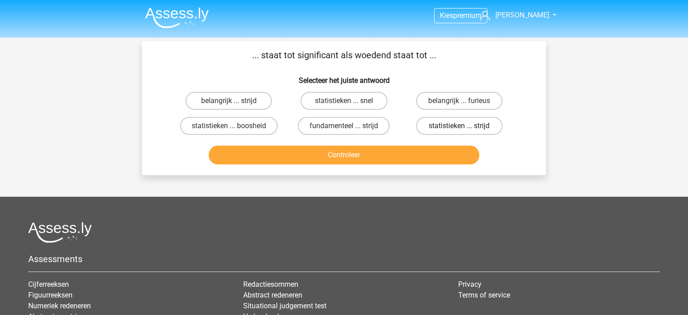
click at [452, 128] on label "statistieken ... strijd" at bounding box center [459, 126] width 86 height 18
click at [459, 128] on input "statistieken ... strijd" at bounding box center [462, 129] width 6 height 6
radio input "true"
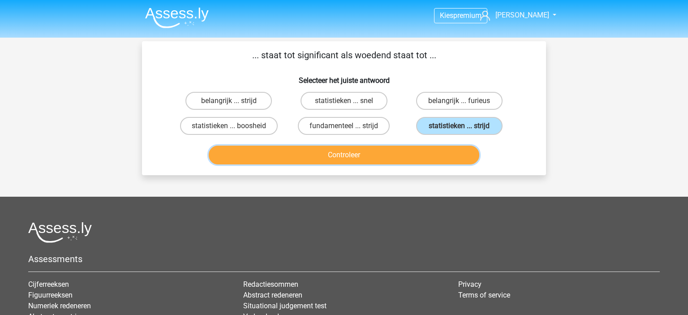
click at [443, 156] on button "Controleer" at bounding box center [344, 155] width 271 height 19
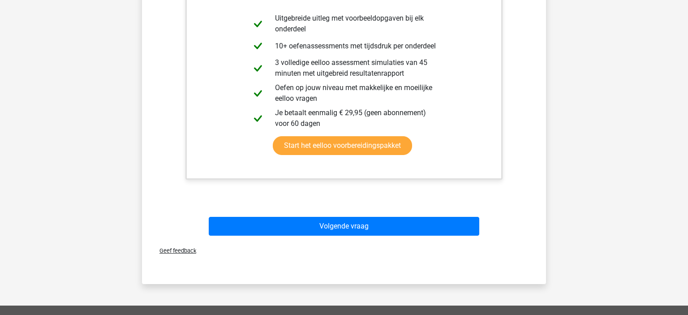
scroll to position [223, 0]
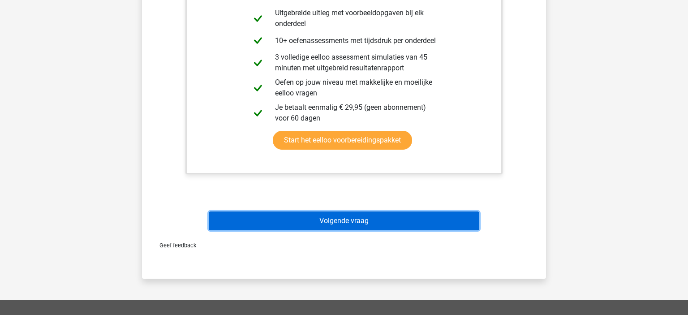
click at [443, 219] on button "Volgende vraag" at bounding box center [344, 220] width 271 height 19
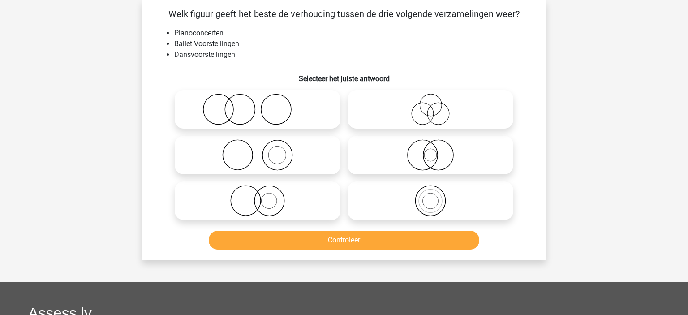
scroll to position [0, 0]
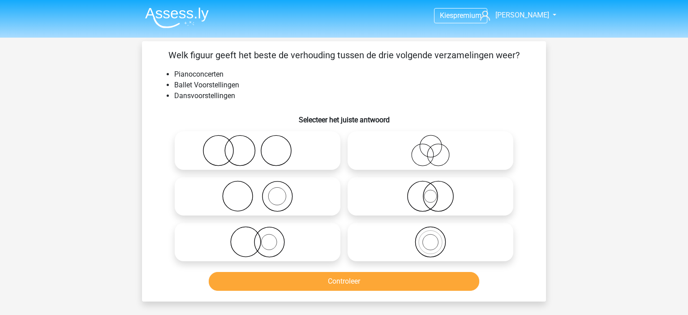
click at [265, 147] on icon at bounding box center [257, 150] width 159 height 31
click at [263, 146] on input "radio" at bounding box center [261, 143] width 6 height 6
radio input "true"
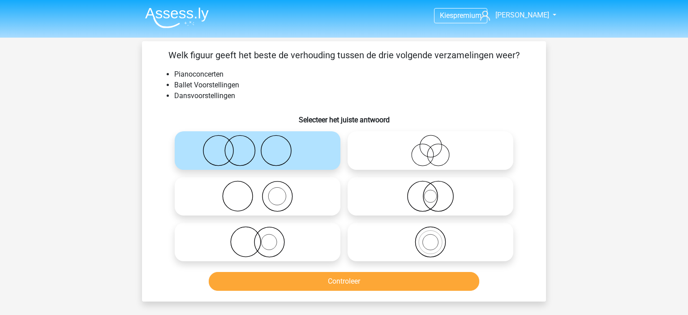
click at [281, 205] on icon at bounding box center [257, 196] width 159 height 31
click at [263, 192] on input "radio" at bounding box center [261, 189] width 6 height 6
radio input "true"
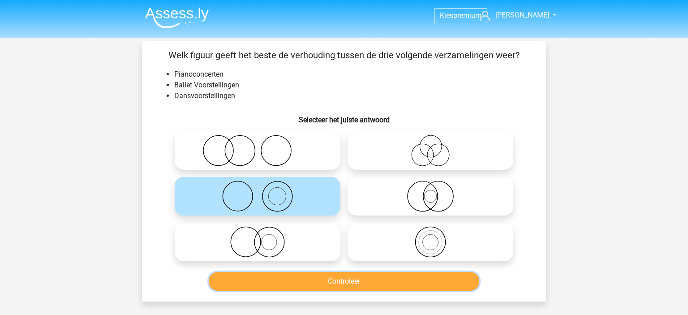
click at [379, 273] on button "Controleer" at bounding box center [344, 281] width 271 height 19
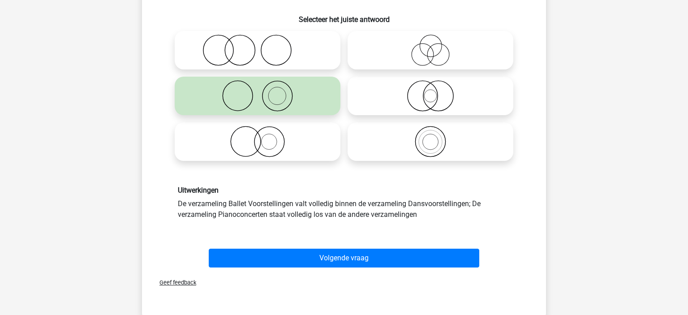
scroll to position [103, 0]
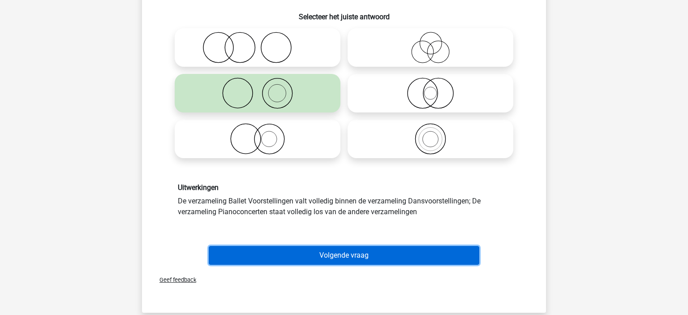
click at [362, 261] on button "Volgende vraag" at bounding box center [344, 255] width 271 height 19
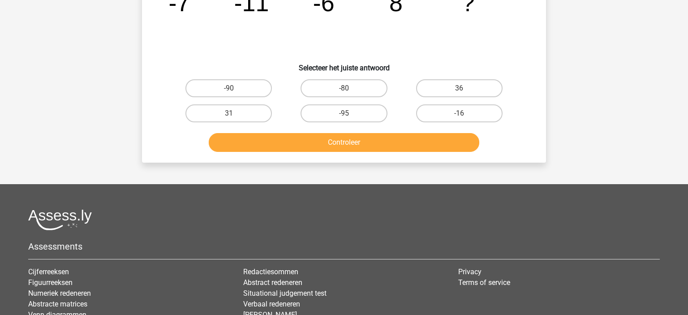
scroll to position [41, 0]
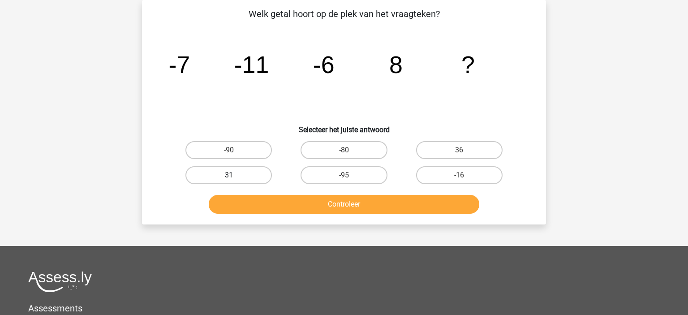
click at [256, 174] on label "31" at bounding box center [228, 175] width 86 height 18
click at [235, 175] on input "31" at bounding box center [232, 178] width 6 height 6
radio input "true"
click at [312, 199] on button "Controleer" at bounding box center [344, 204] width 271 height 19
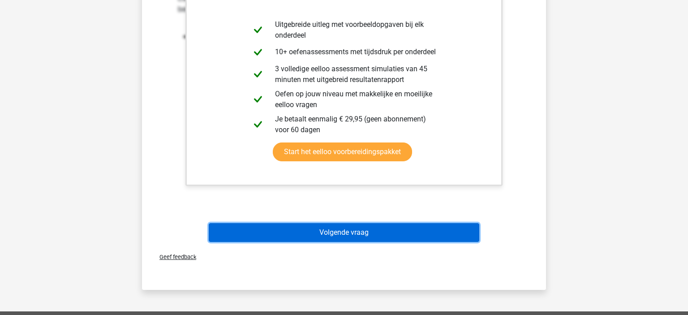
click at [362, 231] on button "Volgende vraag" at bounding box center [344, 232] width 271 height 19
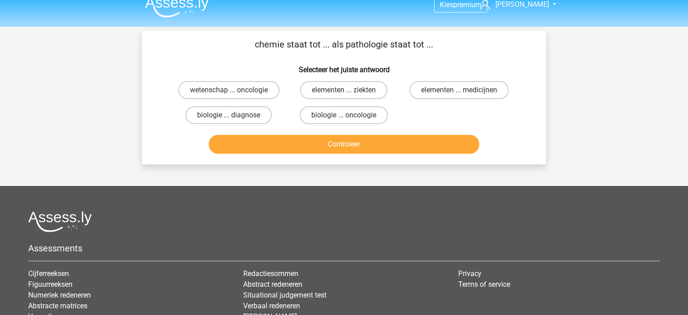
scroll to position [0, 0]
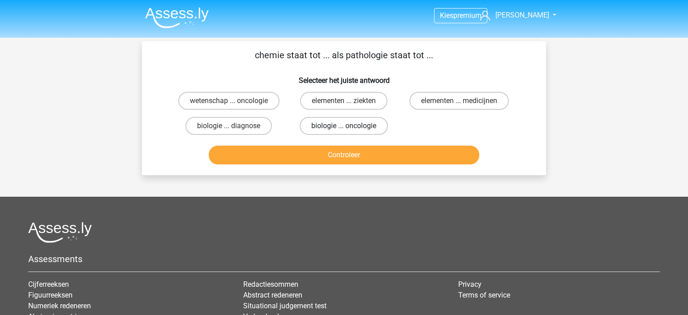
click at [369, 121] on label "biologie ... oncologie" at bounding box center [344, 126] width 88 height 18
click at [350, 126] on input "biologie ... oncologie" at bounding box center [347, 129] width 6 height 6
radio input "true"
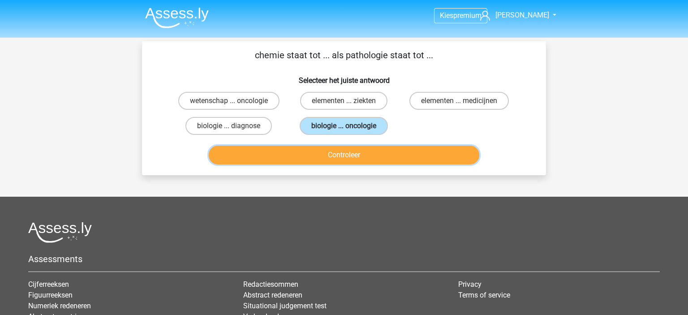
click at [392, 151] on button "Controleer" at bounding box center [344, 155] width 271 height 19
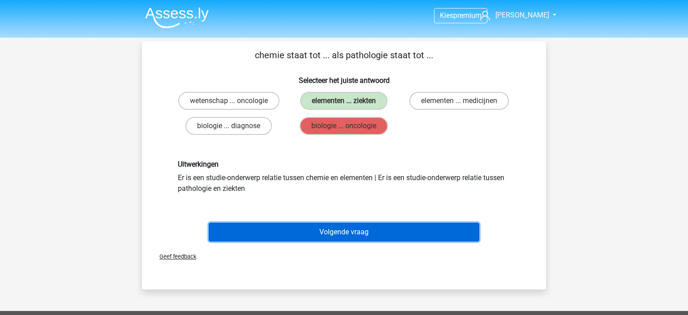
click at [463, 227] on button "Volgende vraag" at bounding box center [344, 232] width 271 height 19
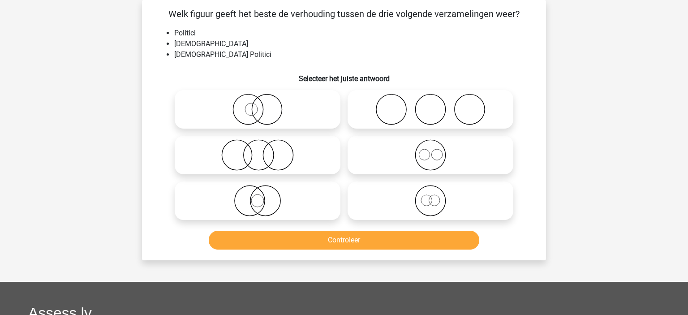
scroll to position [35, 0]
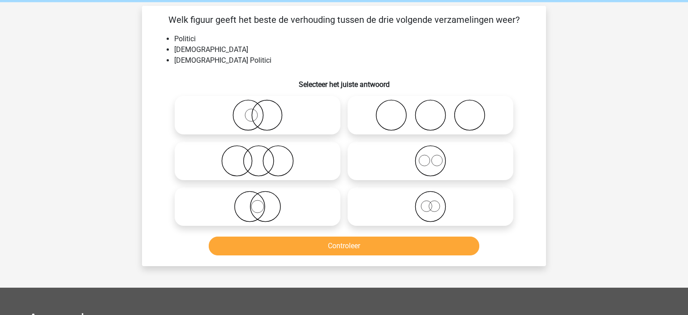
click at [298, 211] on icon at bounding box center [257, 206] width 159 height 31
click at [263, 202] on input "radio" at bounding box center [261, 199] width 6 height 6
radio input "true"
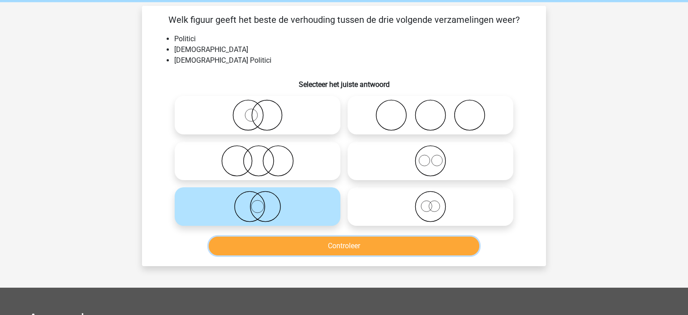
click at [329, 241] on button "Controleer" at bounding box center [344, 246] width 271 height 19
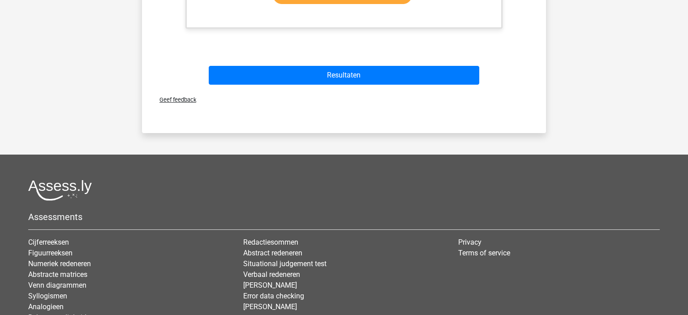
scroll to position [511, 0]
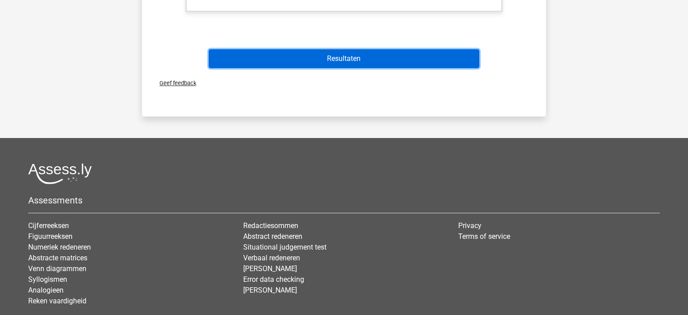
click at [386, 63] on button "Resultaten" at bounding box center [344, 58] width 271 height 19
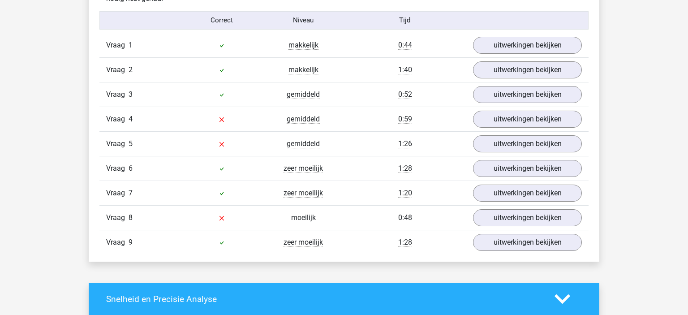
scroll to position [989, 0]
